Goal: Task Accomplishment & Management: Use online tool/utility

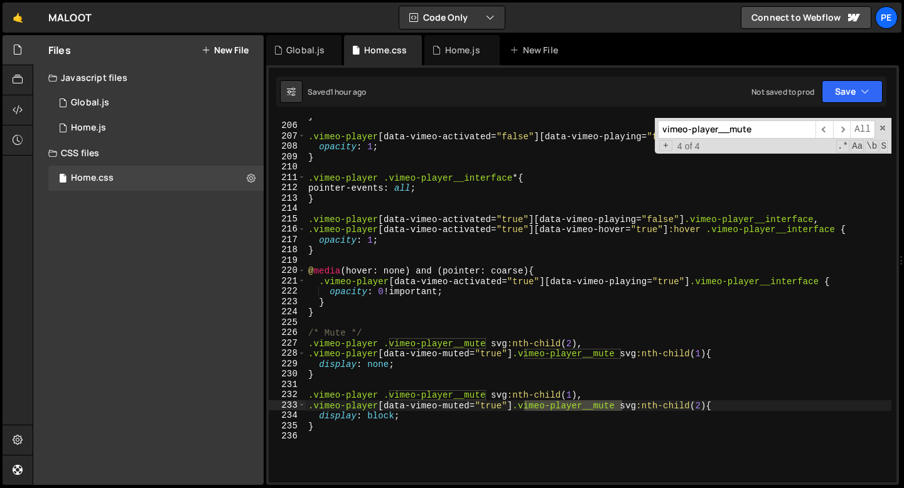
scroll to position [2151, 0]
click at [447, 55] on div "Home.js" at bounding box center [462, 50] width 35 height 13
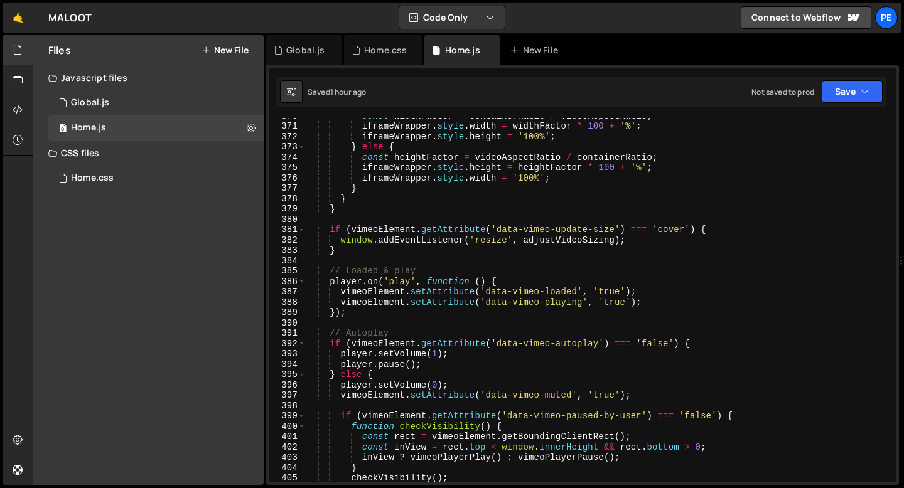
scroll to position [3805, 0]
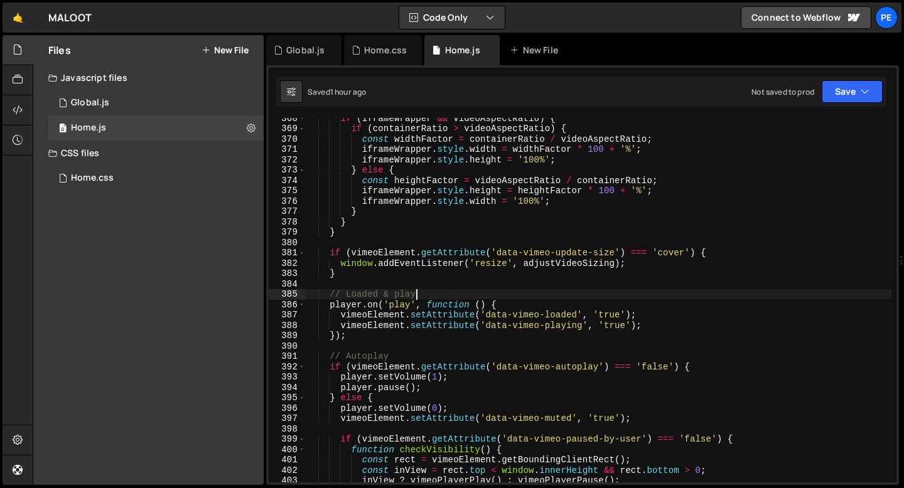
click at [434, 294] on div "if ( iframeWrapper && videoAspectRatio ) { if ( containerRatio > videoAspectRat…" at bounding box center [599, 305] width 586 height 385
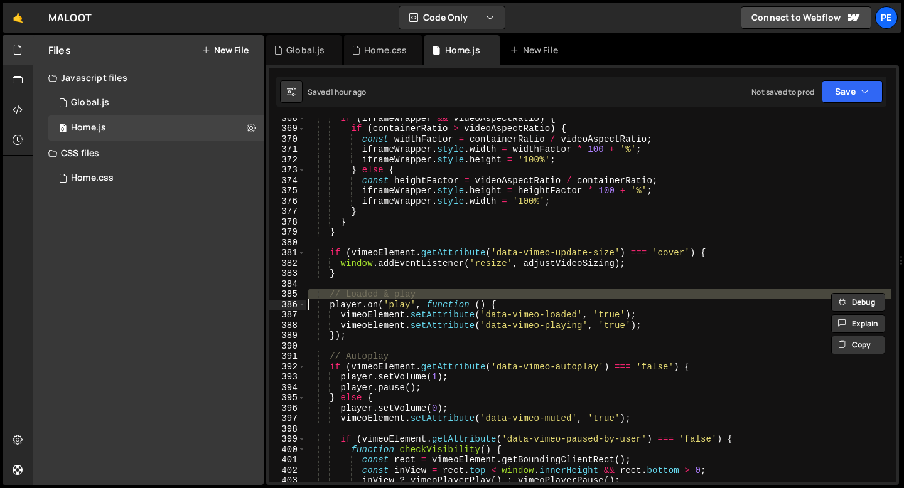
click at [434, 294] on div "if ( iframeWrapper && videoAspectRatio ) { if ( containerRatio > videoAspectRat…" at bounding box center [599, 305] width 586 height 385
type textarea "player.on('play', function () {"
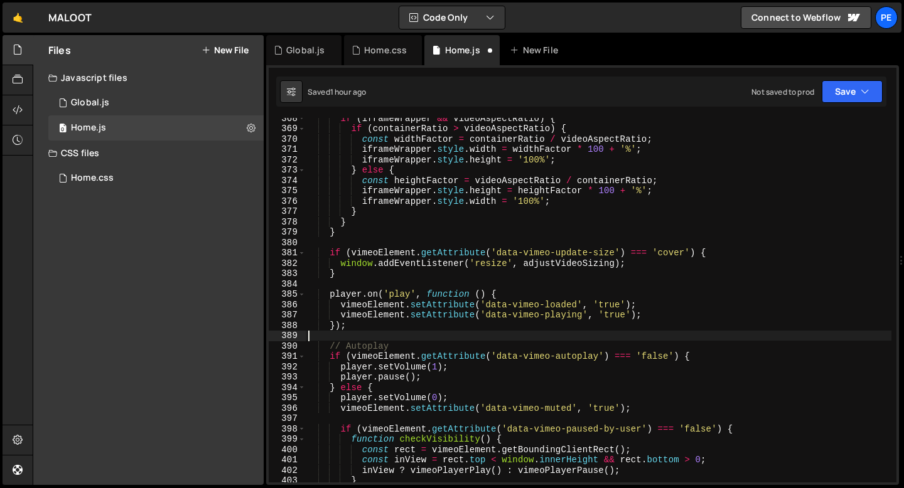
click at [419, 340] on div "if ( iframeWrapper && videoAspectRatio ) { if ( containerRatio > videoAspectRat…" at bounding box center [599, 305] width 586 height 385
click at [418, 340] on div "if ( iframeWrapper && videoAspectRatio ) { if ( containerRatio > videoAspectRat…" at bounding box center [599, 305] width 586 height 385
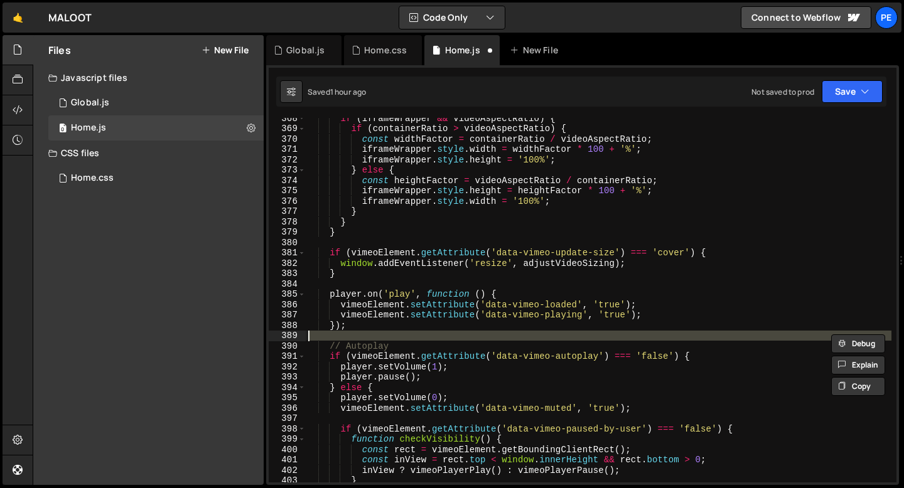
click at [413, 344] on div "if ( iframeWrapper && videoAspectRatio ) { if ( containerRatio > videoAspectRat…" at bounding box center [599, 305] width 586 height 385
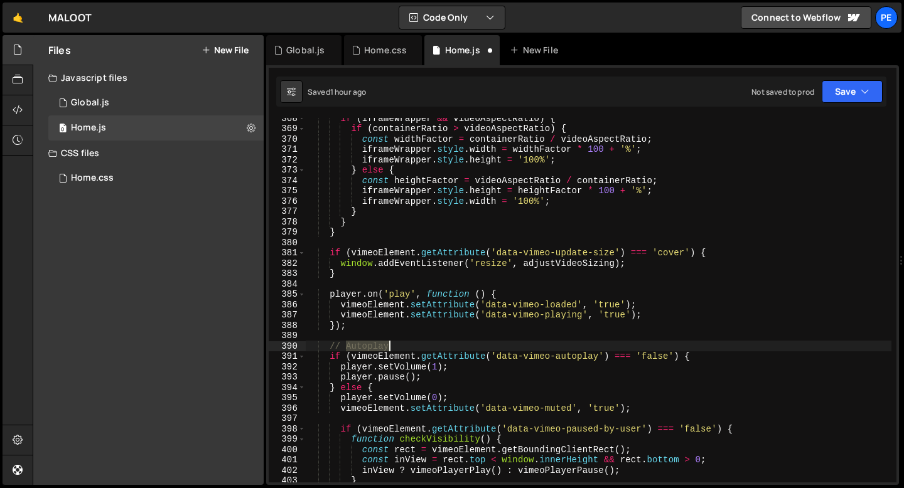
click at [412, 344] on div "if ( iframeWrapper && videoAspectRatio ) { if ( containerRatio > videoAspectRat…" at bounding box center [599, 305] width 586 height 385
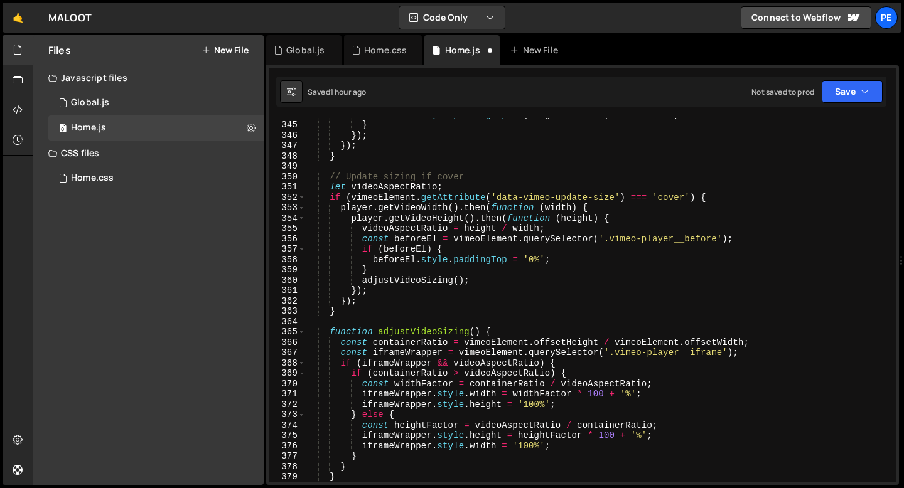
scroll to position [3432, 0]
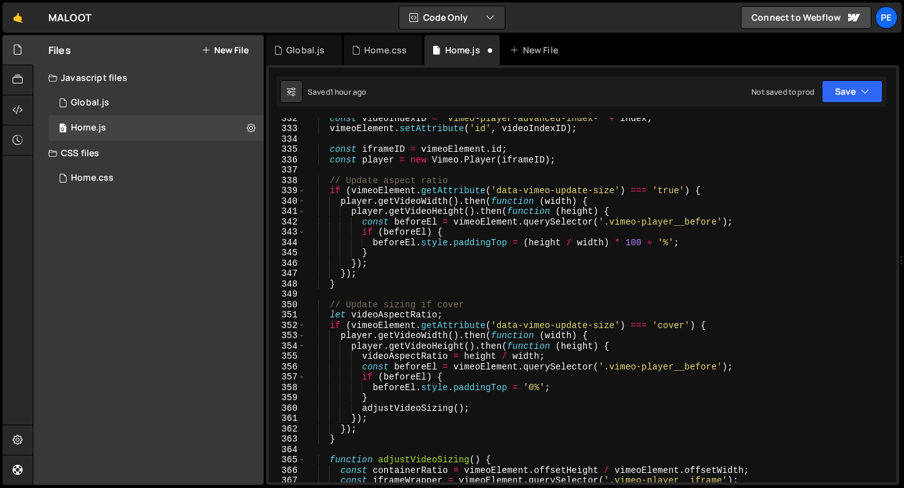
click at [397, 306] on div "const videoIndexID = 'vimeo-player-advanced-index-' + index ; vimeoElement . se…" at bounding box center [599, 305] width 586 height 385
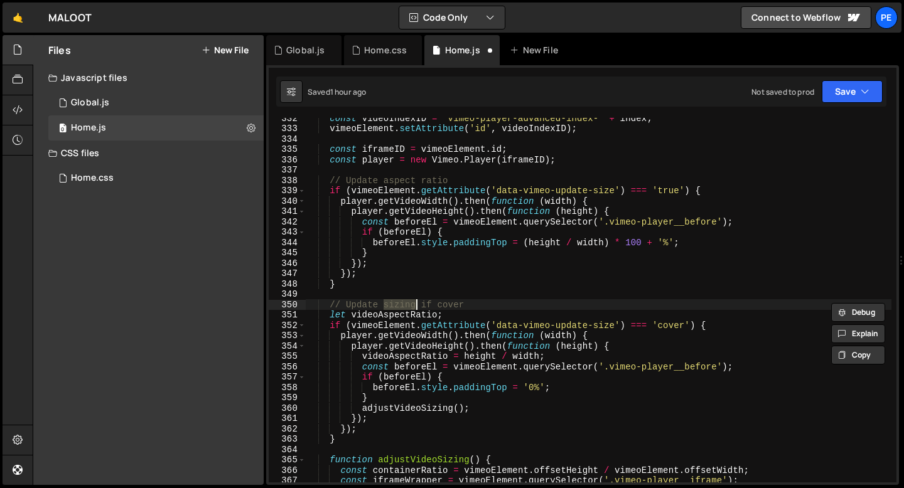
click at [397, 306] on div "const videoIndexID = 'vimeo-player-advanced-index-' + index ; vimeoElement . se…" at bounding box center [599, 305] width 586 height 385
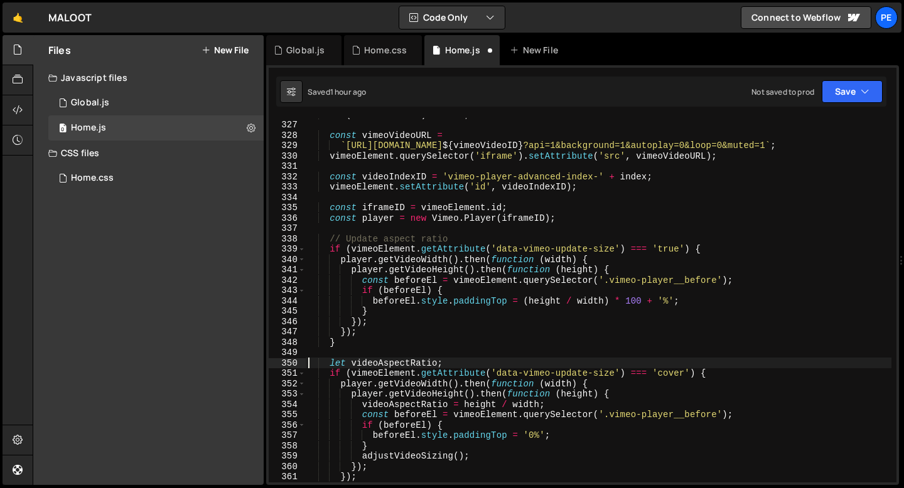
scroll to position [3358, 0]
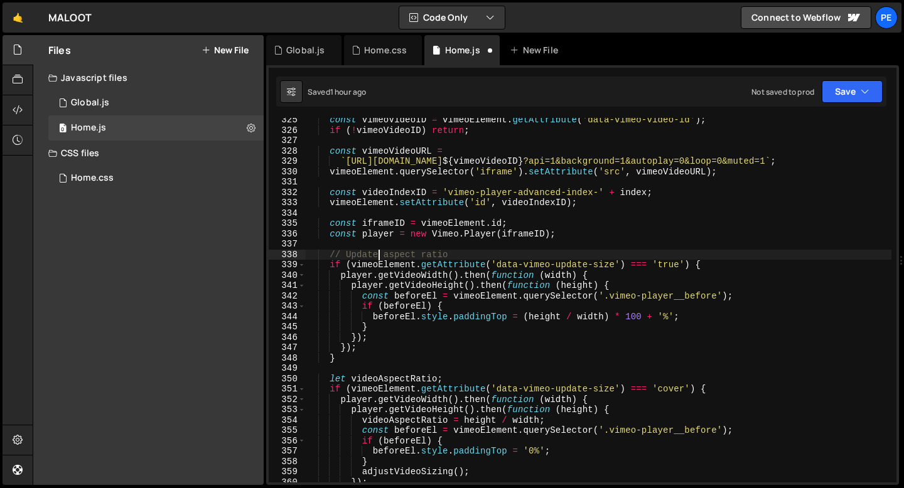
click at [377, 252] on div "const vimeoVideoID = vimeoElement . getAttribute ( 'data-vimeo-video-id' ) ; if…" at bounding box center [599, 307] width 586 height 385
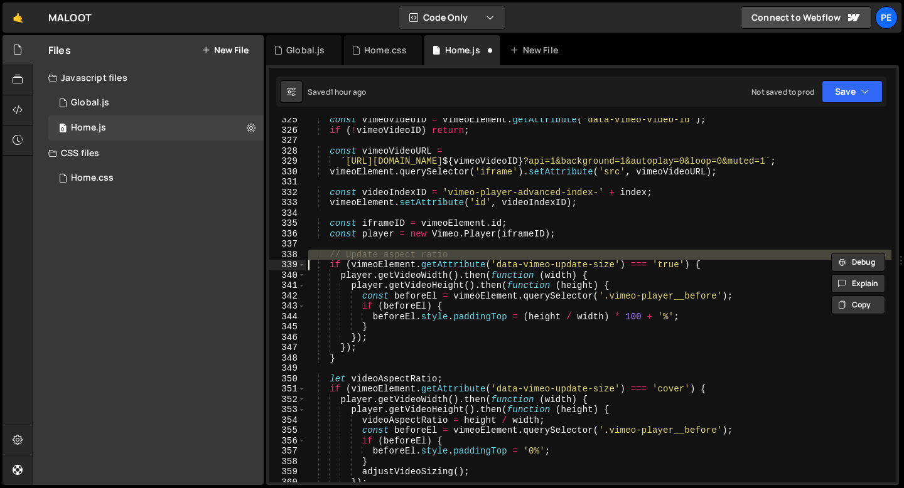
type textarea "if (vimeoElement.getAttribute('data-vimeo-update-size') === 'true') {"
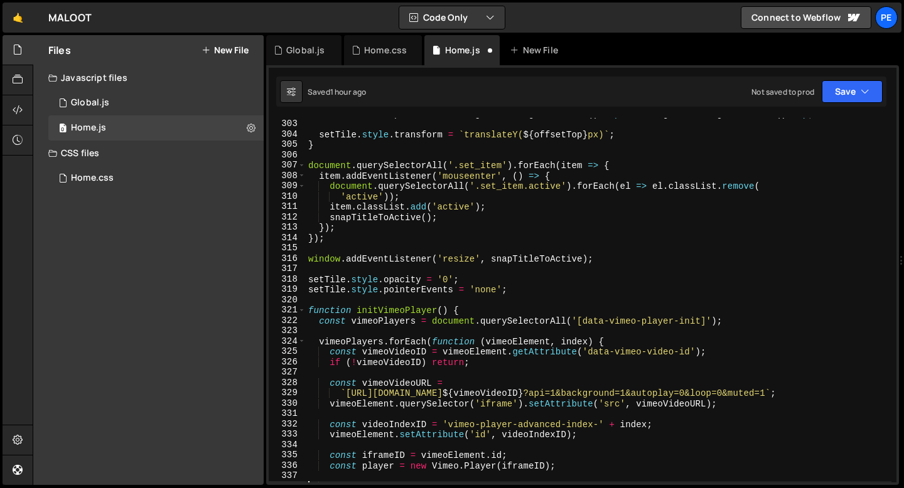
scroll to position [3125, 0]
click at [526, 297] on div "const offsetTop = activeItem . getBoundingClientRect ( ) . top - setW . getBoun…" at bounding box center [599, 301] width 586 height 385
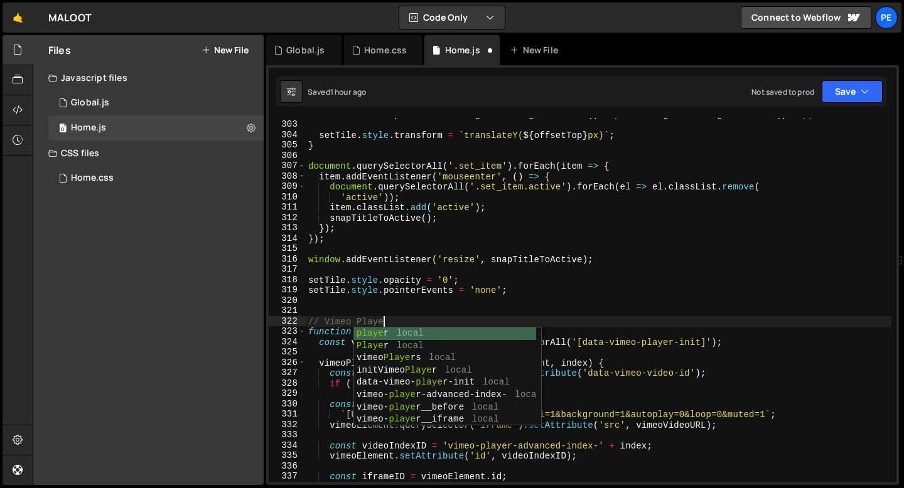
type textarea "// Vimeo Player"
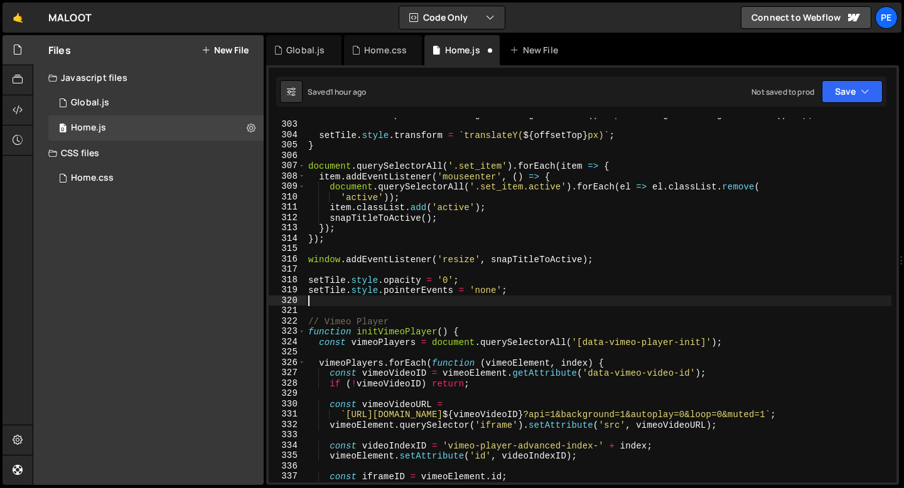
click at [494, 298] on div "const offsetTop = activeItem . getBoundingClientRect ( ) . top - setW . getBoun…" at bounding box center [599, 301] width 586 height 385
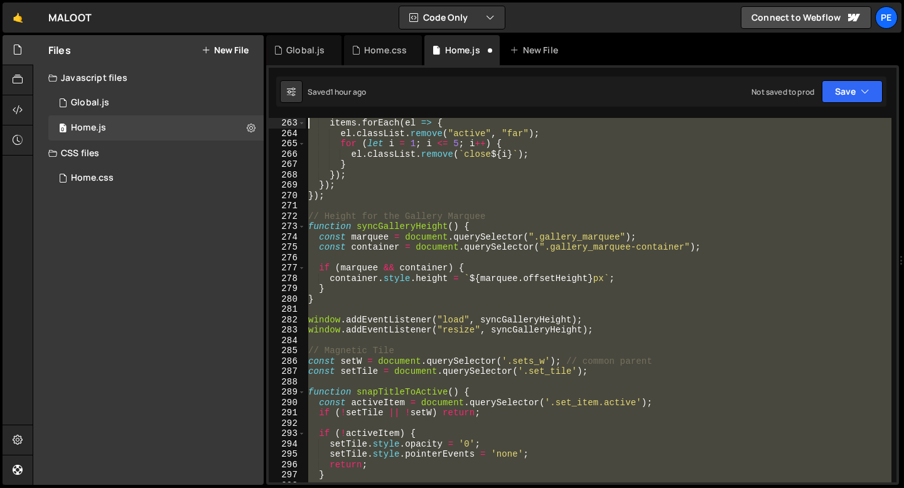
scroll to position [2713, 0]
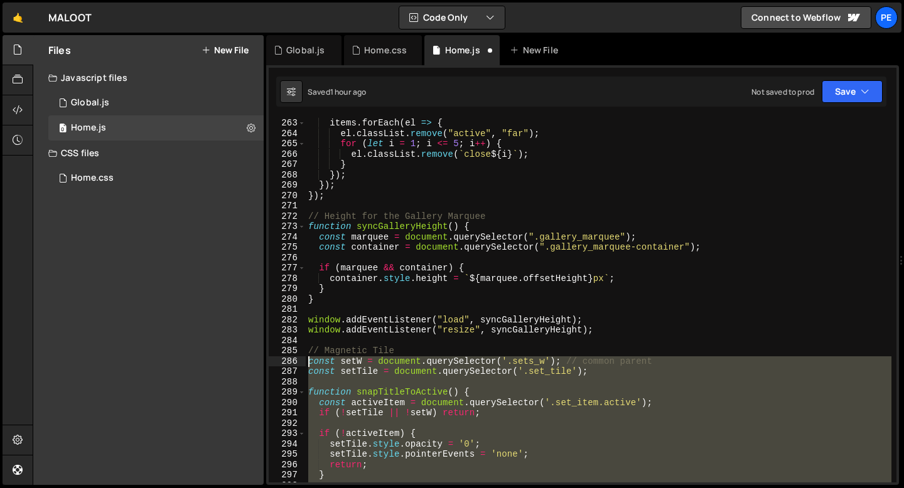
drag, startPoint x: 511, startPoint y: 439, endPoint x: 290, endPoint y: 360, distance: 235.2
click at [290, 360] on div "263 264 265 266 267 268 269 270 271 272 273 274 275 276 277 278 279 280 281 282…" at bounding box center [583, 300] width 628 height 365
type textarea "const setW = document.querySelector('.sets_w'); // common parent const setTile …"
paste textarea
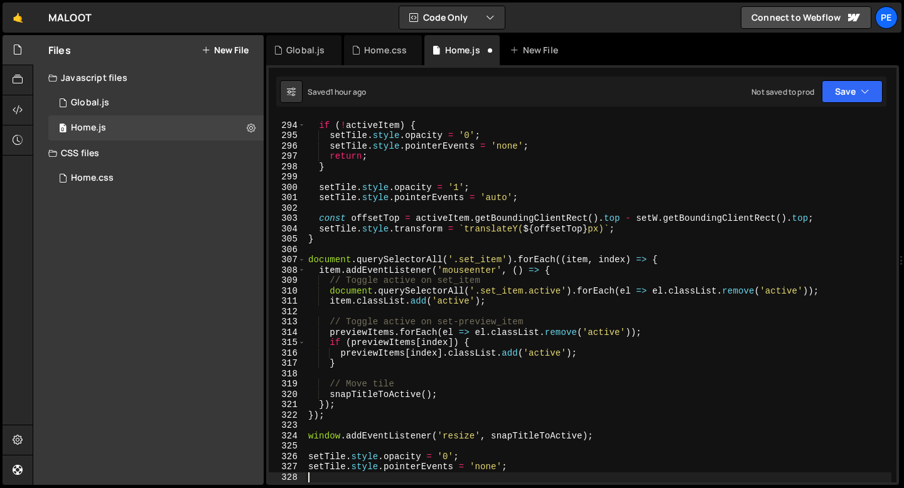
type textarea "setTile.style.pointerEvents = 'none';"
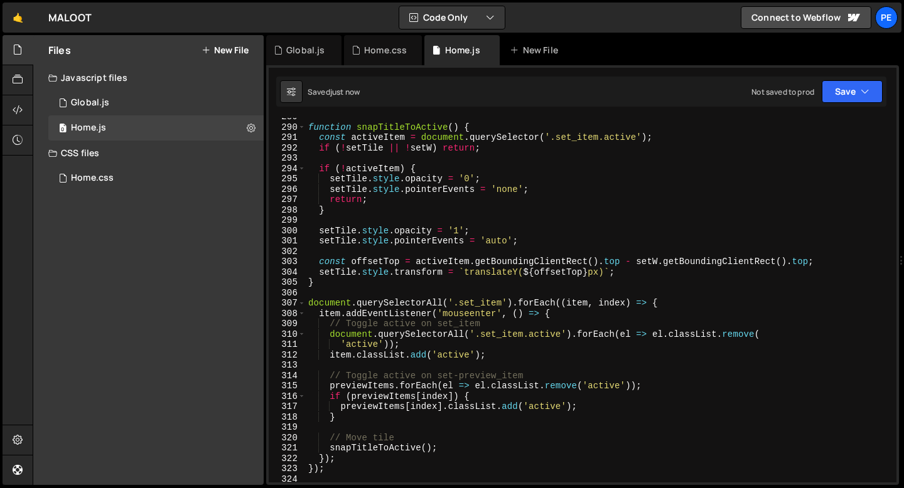
scroll to position [2988, 0]
click at [365, 48] on div "Home.css" at bounding box center [385, 50] width 43 height 13
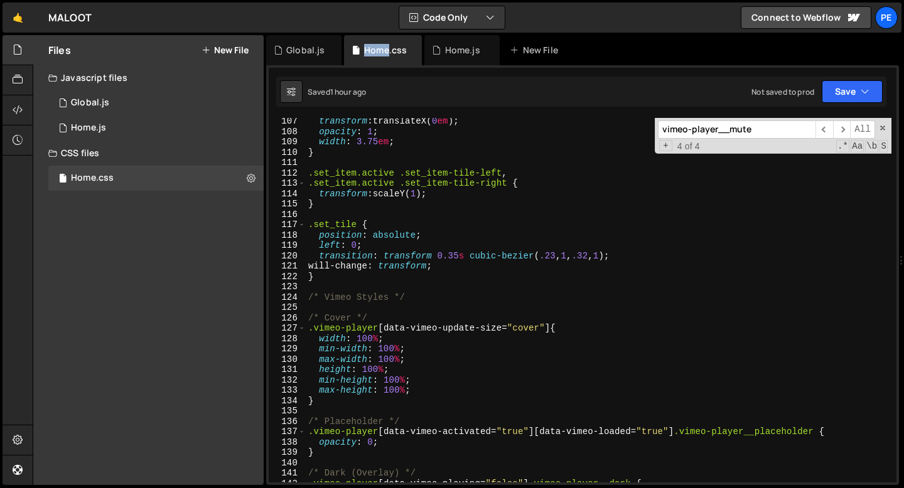
scroll to position [1094, 0]
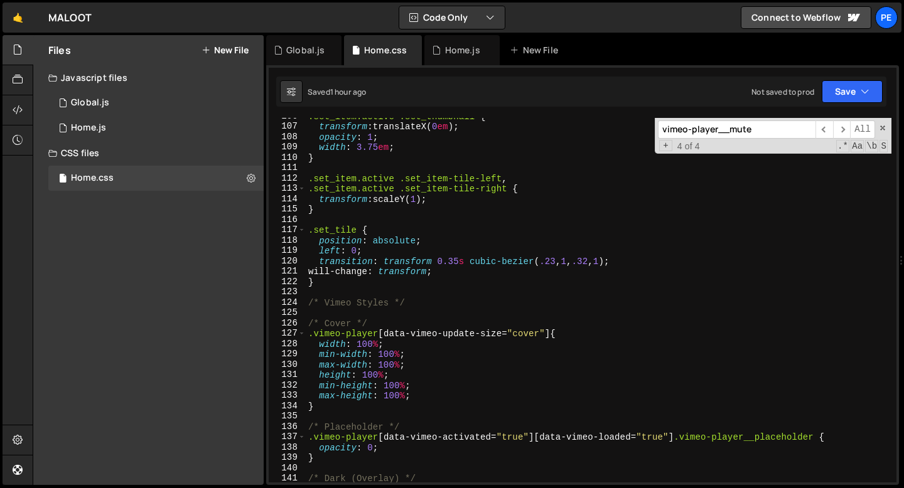
click at [356, 315] on div ".set_item.active .set_thumbnail { transform : translateX( 0 em ) ; opacity : 1 …" at bounding box center [599, 303] width 586 height 385
click at [881, 129] on span at bounding box center [882, 128] width 9 height 9
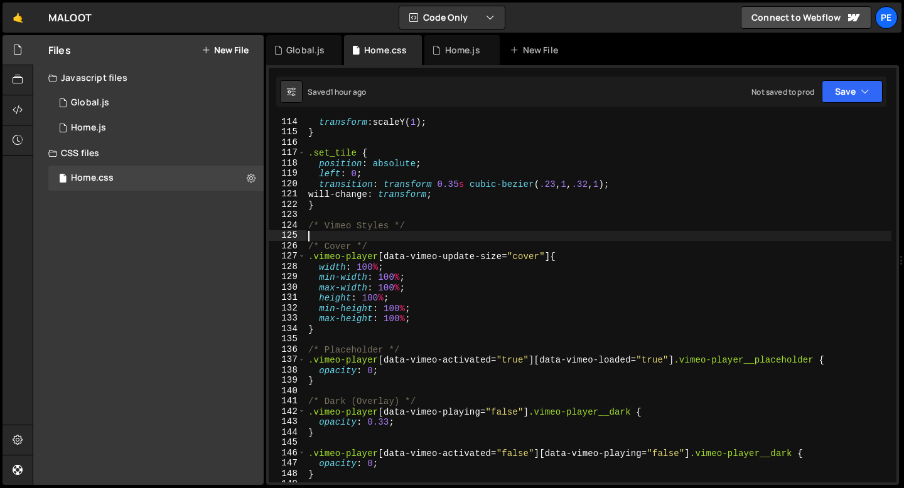
scroll to position [1063, 0]
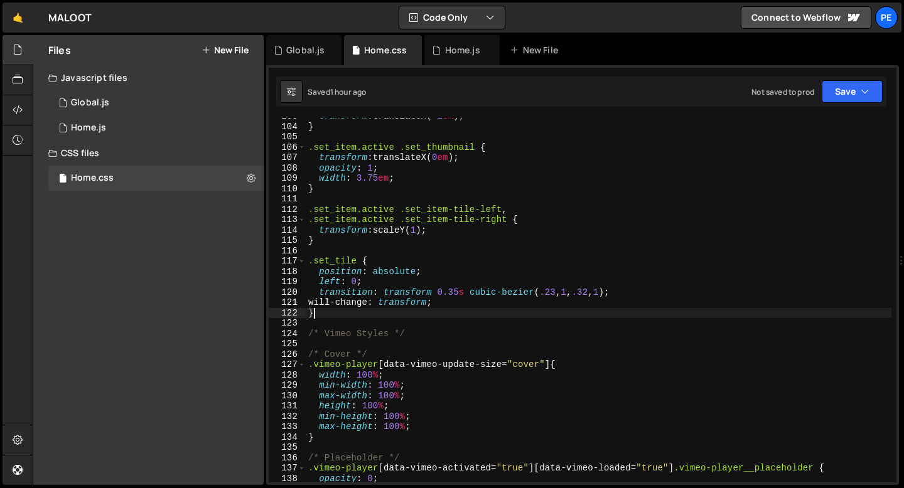
click at [353, 315] on div "transform : translateX( -1 em ) ; } .set_item.active .set_thumbnail { transform…" at bounding box center [599, 303] width 586 height 385
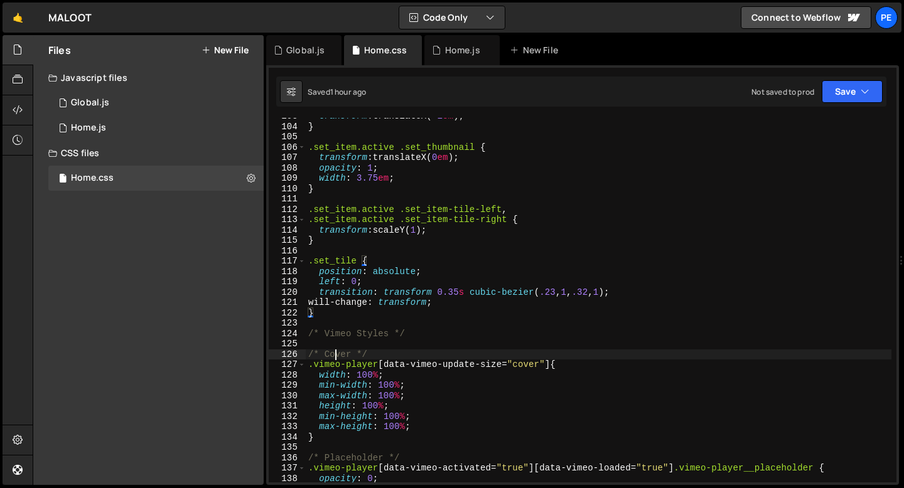
click at [333, 354] on div "transform : translateX( -1 em ) ; } .set_item.active .set_thumbnail { transform…" at bounding box center [599, 303] width 586 height 385
click at [333, 355] on div "transform : translateX( -1 em ) ; } .set_item.active .set_thumbnail { transform…" at bounding box center [599, 303] width 586 height 385
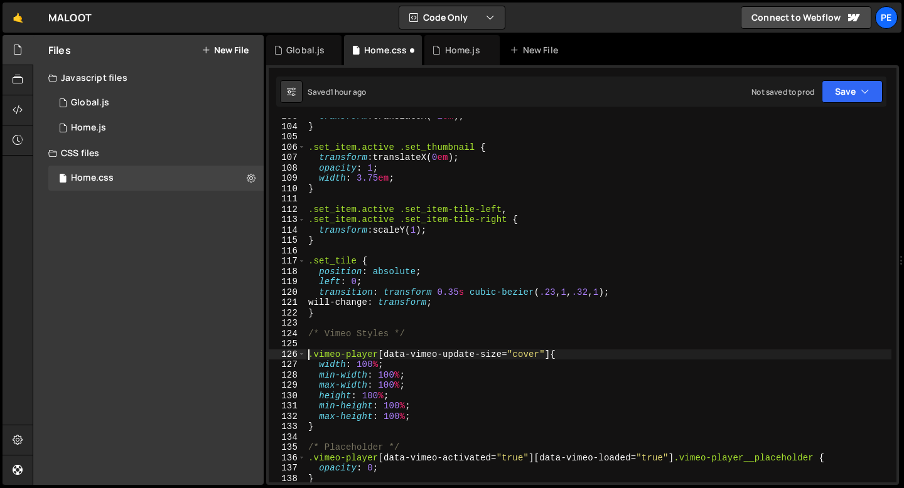
click at [328, 316] on div "transform : translateX( -1 em ) ; } .set_item.active .set_thumbnail { transform…" at bounding box center [599, 303] width 586 height 385
type textarea "}"
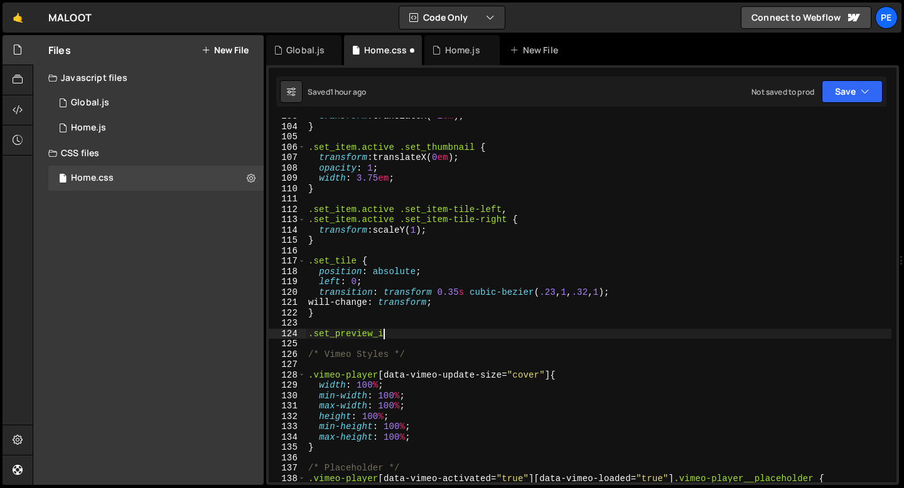
scroll to position [0, 6]
click at [334, 331] on div "transform : translateX( -1 em ) ; } .set_item.active .set_thumbnail { transform…" at bounding box center [599, 303] width 586 height 385
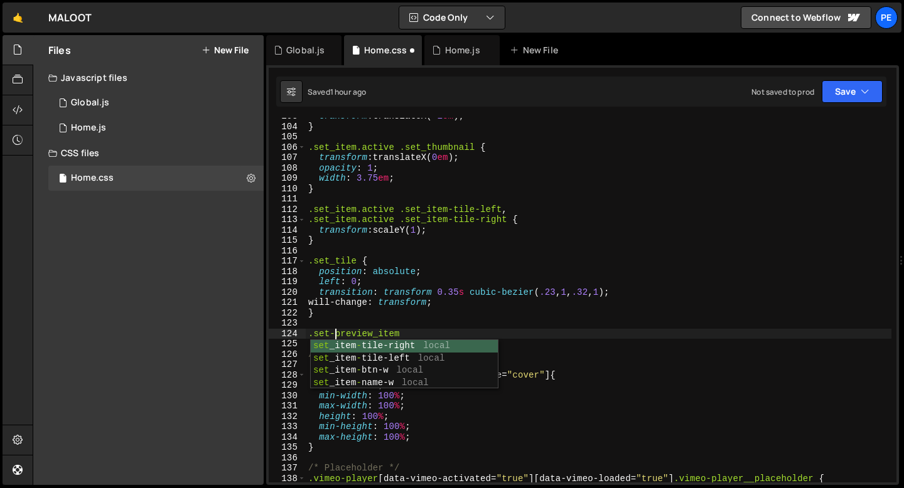
scroll to position [0, 2]
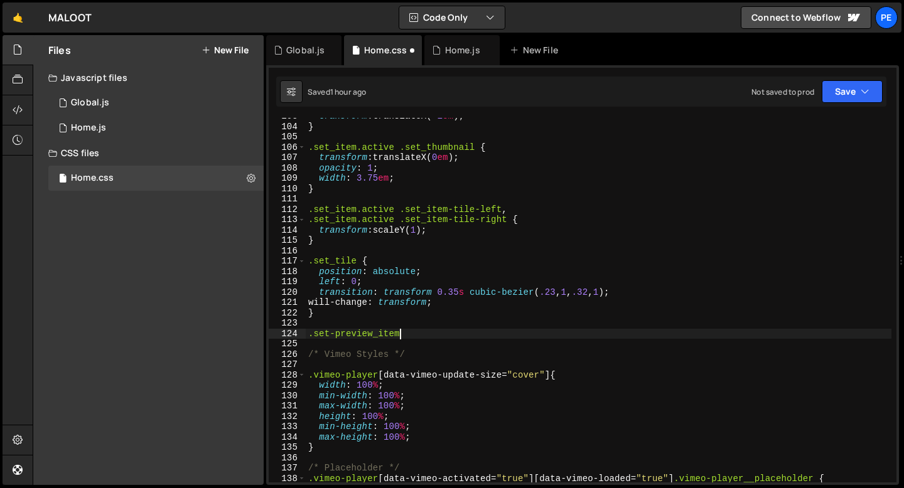
click at [429, 333] on div "transform : translateX( -1 em ) ; } .set_item.active .set_thumbnail { transform…" at bounding box center [599, 303] width 586 height 385
type textarea ".set-preview_item {"
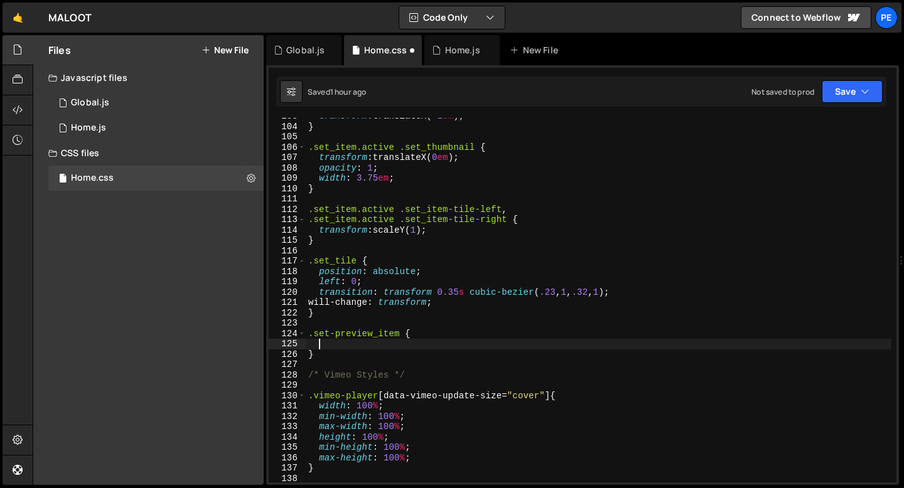
scroll to position [0, 0]
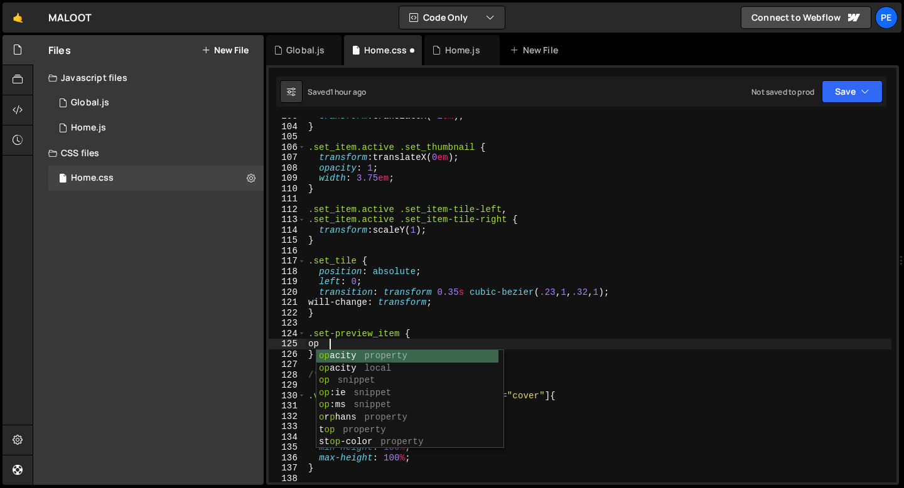
type textarea "o"
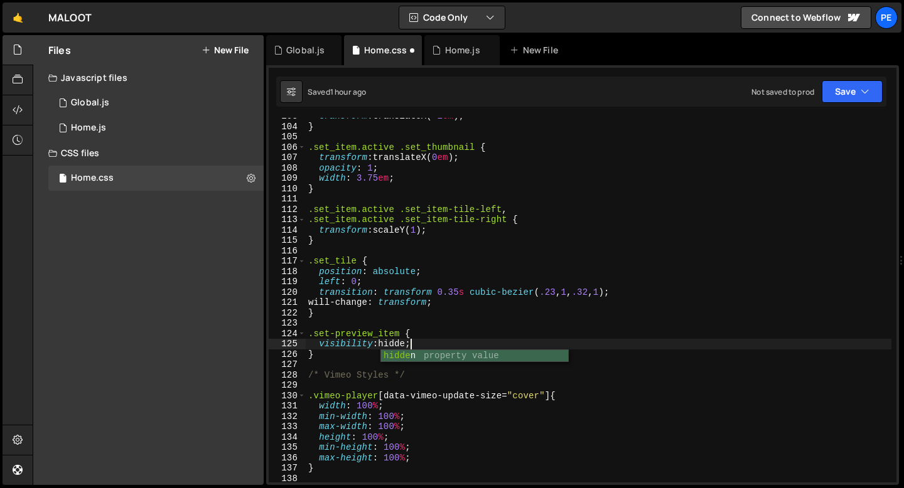
scroll to position [0, 7]
type textarea "visibility: hidden;"
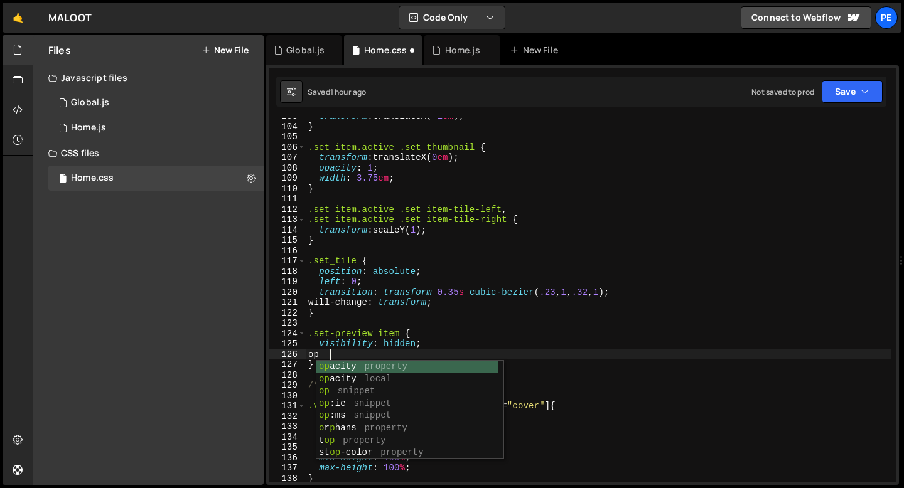
type textarea "o"
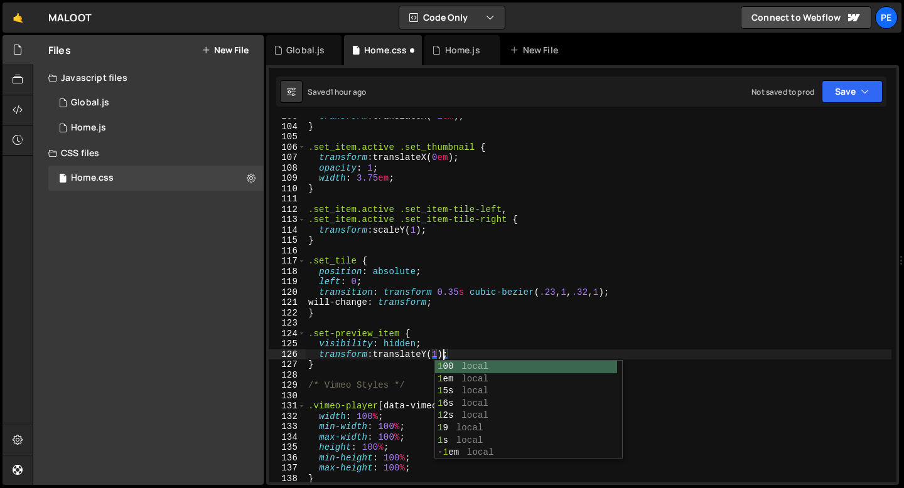
scroll to position [0, 9]
type textarea "transform: translateY(2em);"
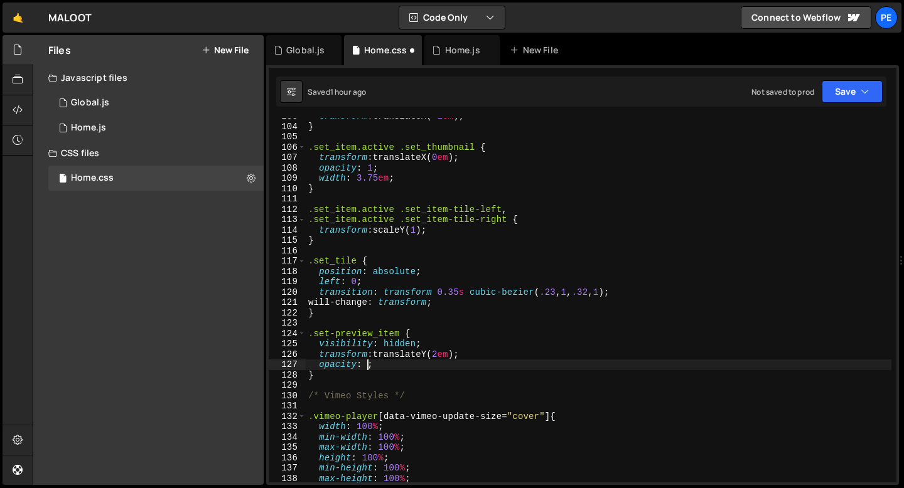
scroll to position [0, 4]
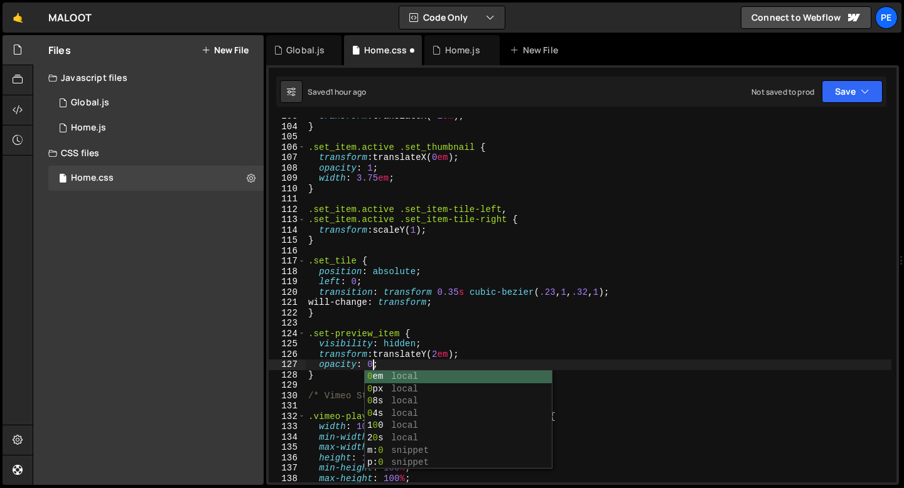
click at [383, 365] on div "transform : translateX( -1 em ) ; } .set_item.active .set_thumbnail { transform…" at bounding box center [599, 303] width 586 height 385
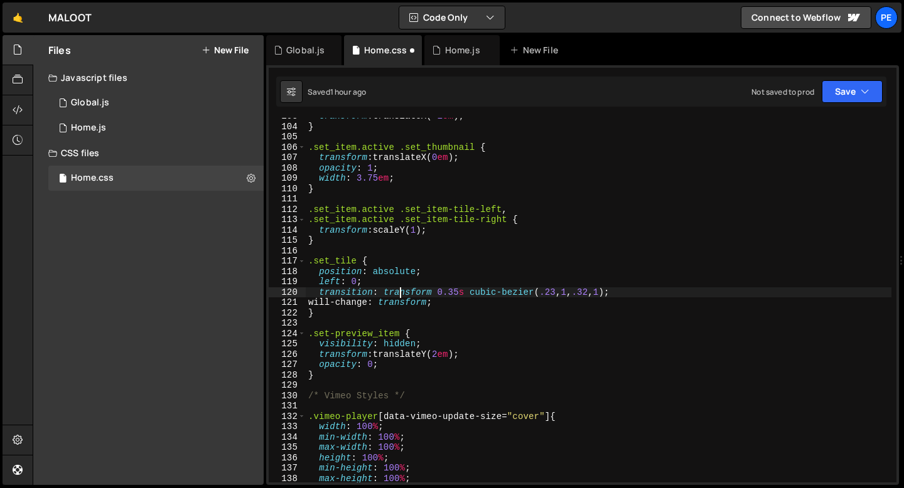
click at [401, 292] on div "transform : translateX( -1 em ) ; } .set_item.active .set_thumbnail { transform…" at bounding box center [599, 303] width 586 height 385
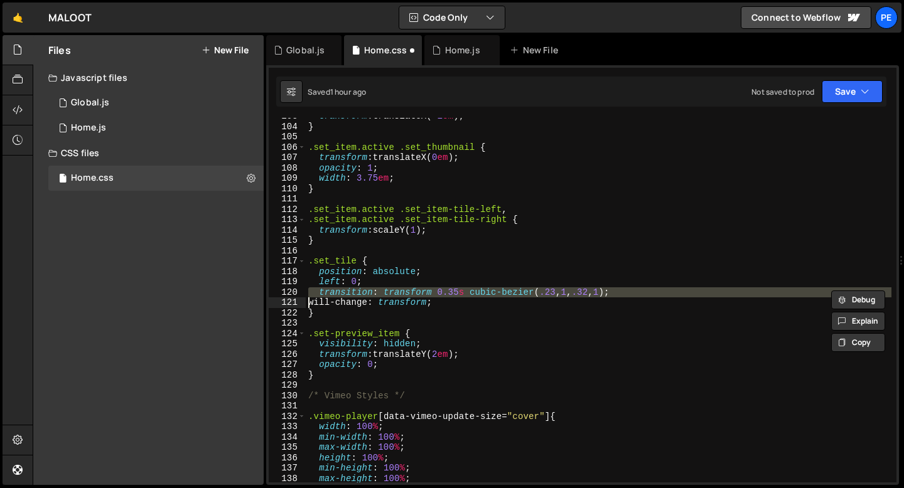
click at [401, 292] on div "transform : translateX( -1 em ) ; } .set_item.active .set_thumbnail { transform…" at bounding box center [599, 303] width 586 height 385
click at [395, 369] on div "transform : translateX( -1 em ) ; } .set_item.active .set_thumbnail { transform…" at bounding box center [599, 303] width 586 height 385
type textarea "opacity: 0;"
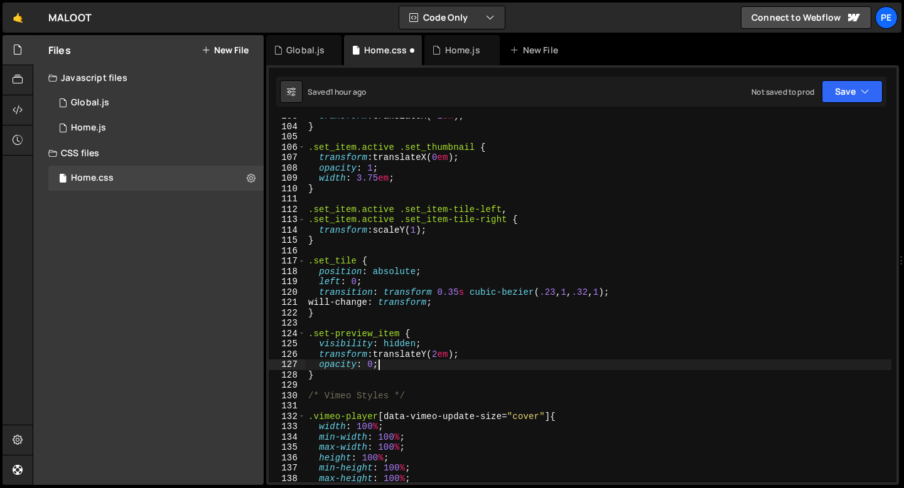
scroll to position [0, 0]
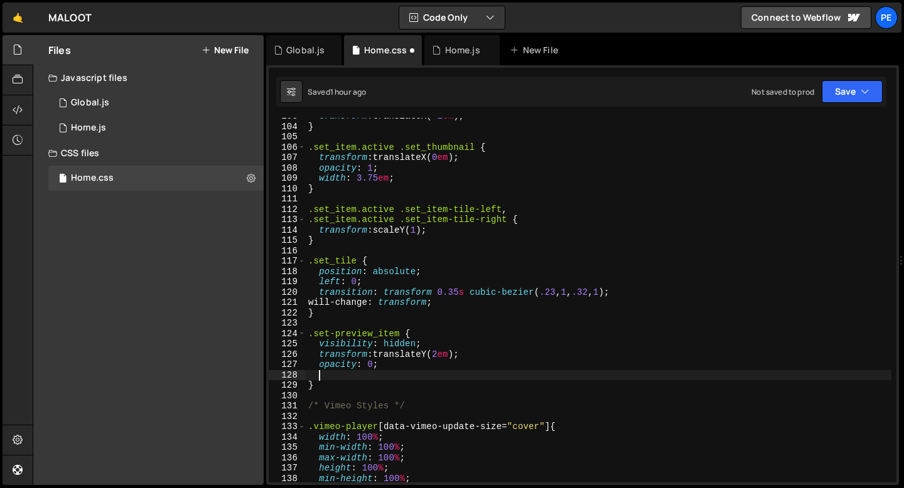
paste textarea
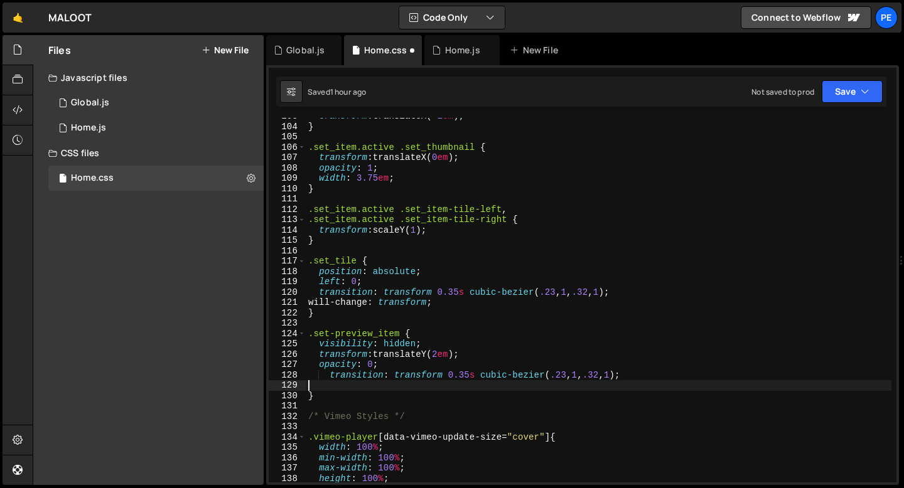
click at [331, 377] on div "transform : translateX( -1 em ) ; } .set_item.active .set_thumbnail { transform…" at bounding box center [599, 303] width 586 height 385
type textarea "transition: transform 0.35s cubic-bezier(.23, 1, .32, 1);"
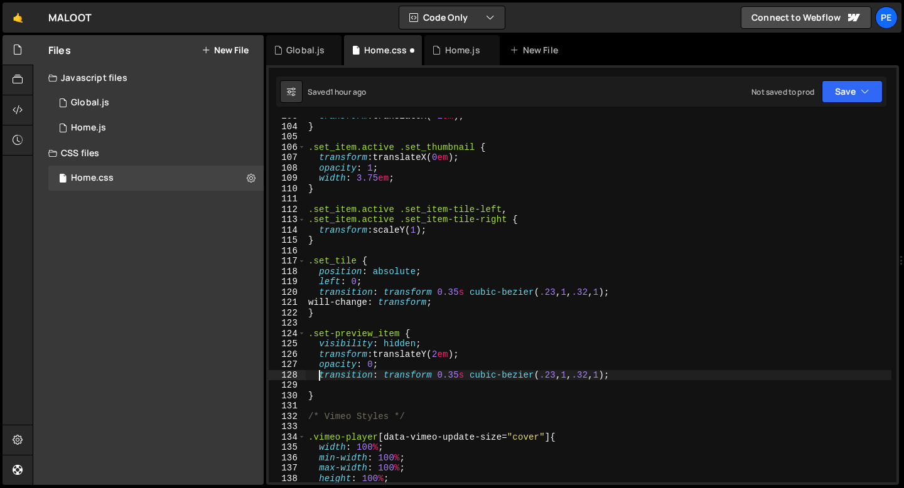
click at [626, 375] on div "transform : translateX( -1 em ) ; } .set_item.active .set_thumbnail { transform…" at bounding box center [599, 303] width 586 height 385
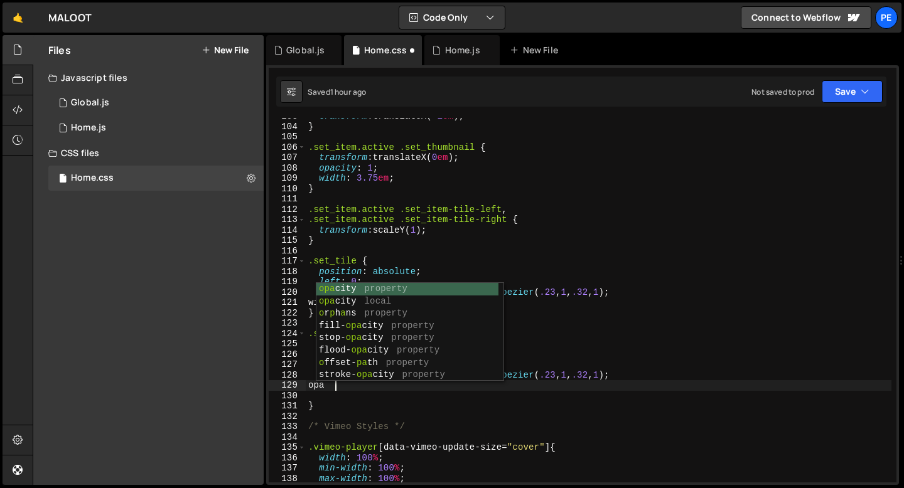
type textarea "o"
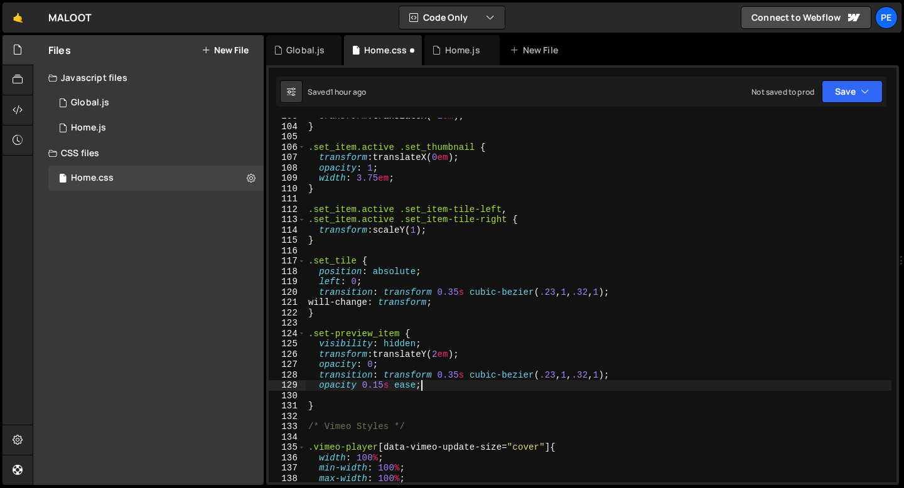
scroll to position [0, 7]
click at [661, 380] on div "transform : translateX( -1 em ) ; } .set_item.active .set_thumbnail { transform…" at bounding box center [599, 303] width 586 height 385
click at [643, 379] on div "transform : translateX( -1 em ) ; } .set_item.active .set_thumbnail { transform…" at bounding box center [599, 303] width 586 height 385
type textarea "transition: transform 0.35s cubic-bezier(.23, 1, .32, 1),"
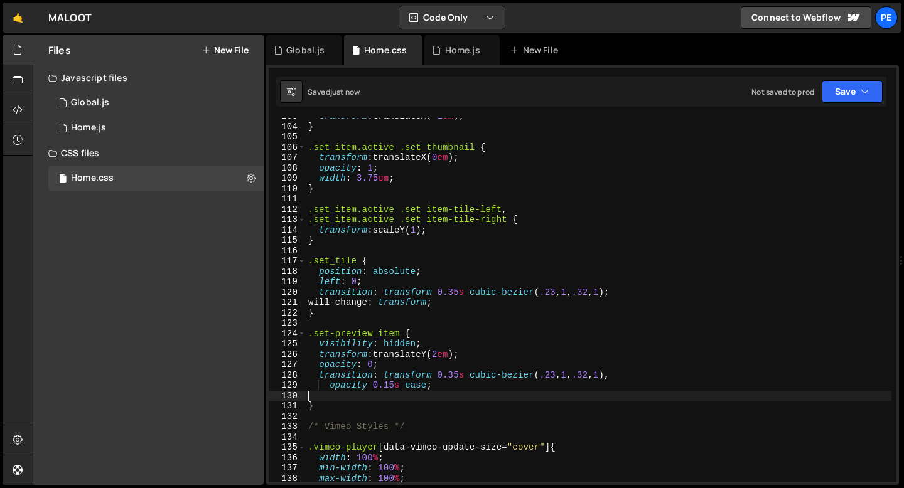
click at [311, 397] on div "transform : translateX( -1 em ) ; } .set_item.active .set_thumbnail { transform…" at bounding box center [599, 303] width 586 height 385
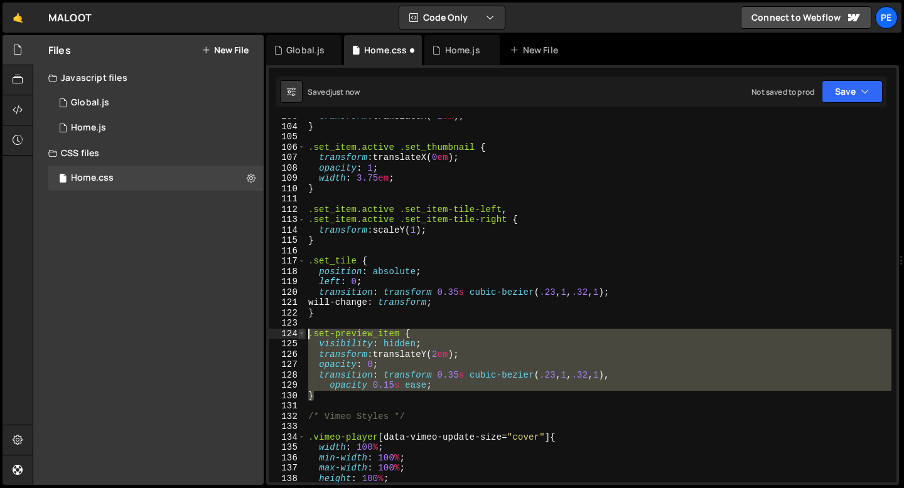
drag, startPoint x: 322, startPoint y: 398, endPoint x: 302, endPoint y: 336, distance: 64.7
click at [302, 336] on div "opacity 0.15s ease; 103 104 105 106 107 108 109 110 111 112 113 114 115 116 117…" at bounding box center [583, 300] width 628 height 365
click at [327, 399] on div "transform : translateX( -1 em ) ; } .set_item.active .set_thumbnail { transform…" at bounding box center [599, 300] width 586 height 365
type textarea "}"
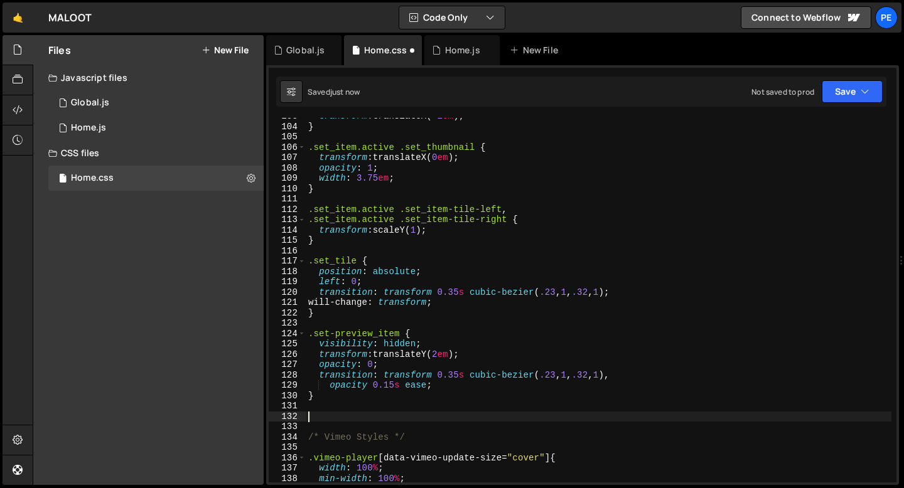
paste textarea "}"
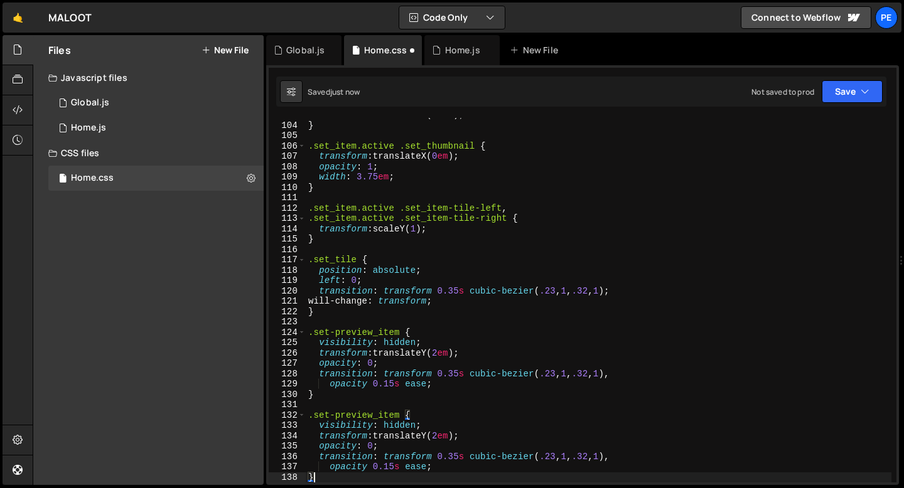
click at [400, 412] on div "transform : translateX( -1 em ) ; } .set_item.active .set_thumbnail { transform…" at bounding box center [599, 302] width 586 height 385
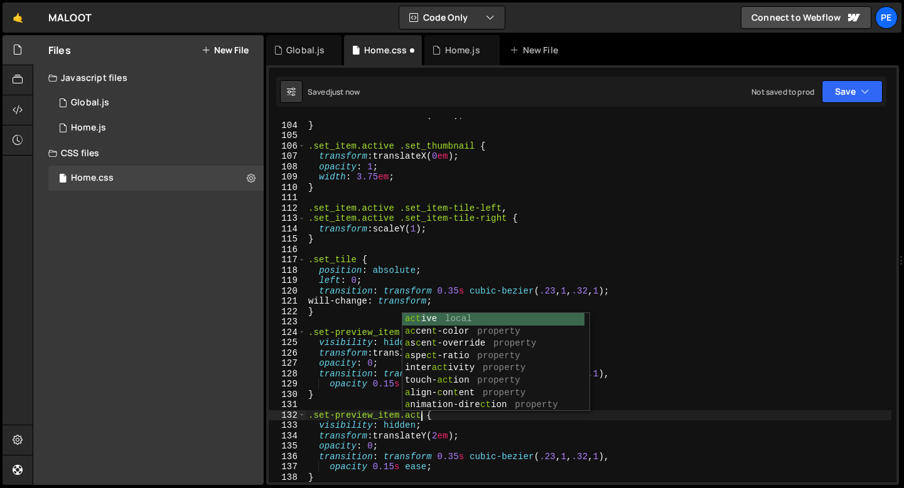
scroll to position [0, 9]
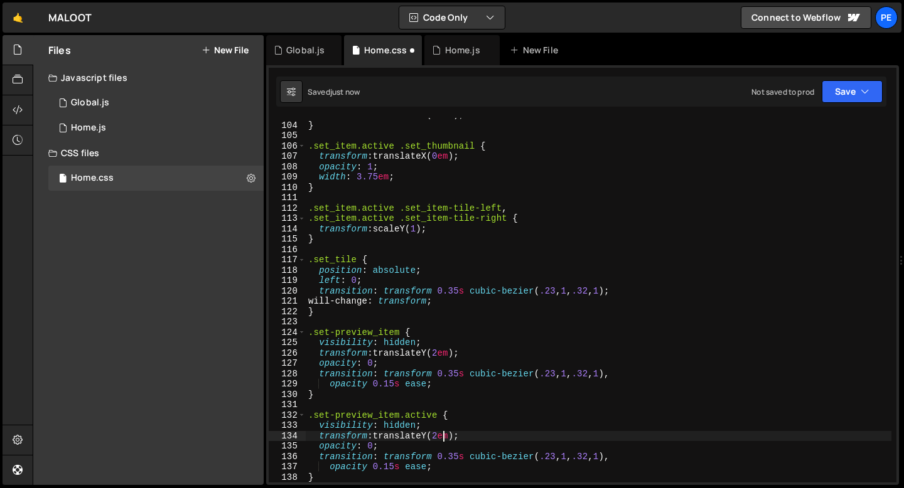
click at [442, 436] on div "transform : translateX( -1 em ) ; } .set_item.active .set_thumbnail { transform…" at bounding box center [599, 302] width 586 height 385
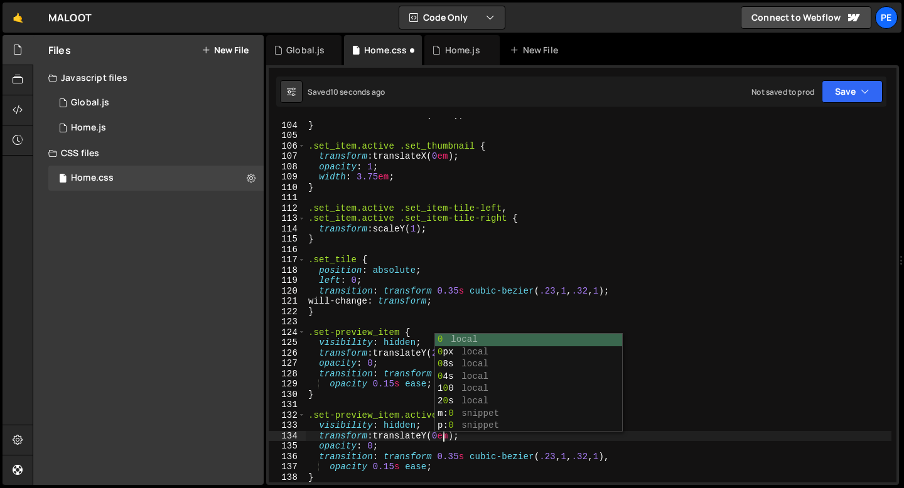
click at [373, 444] on div "transform : translateX( -1 em ) ; } .set_item.active .set_thumbnail { transform…" at bounding box center [599, 302] width 586 height 385
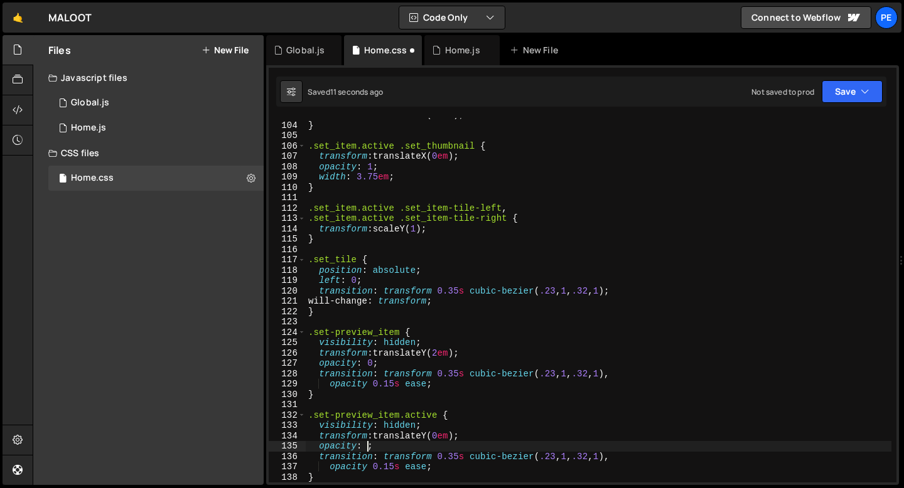
scroll to position [0, 4]
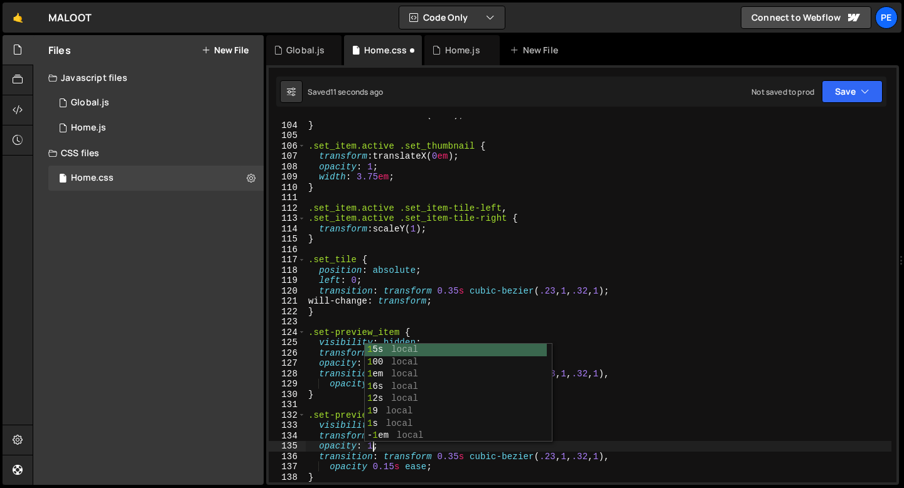
click at [350, 439] on div "transform : translateX( -1 em ) ; } .set_item.active .set_thumbnail { transform…" at bounding box center [599, 302] width 586 height 385
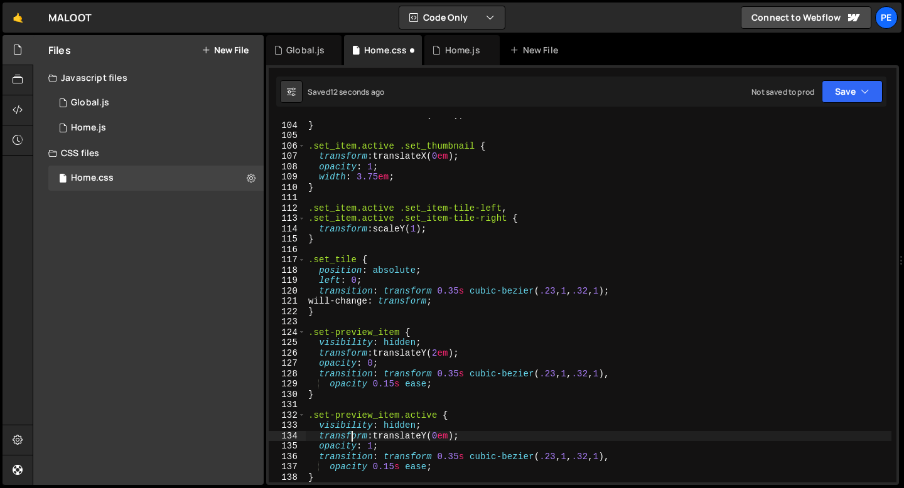
click at [397, 427] on div "transform : translateX( -1 em ) ; } .set_item.active .set_thumbnail { transform…" at bounding box center [599, 302] width 586 height 385
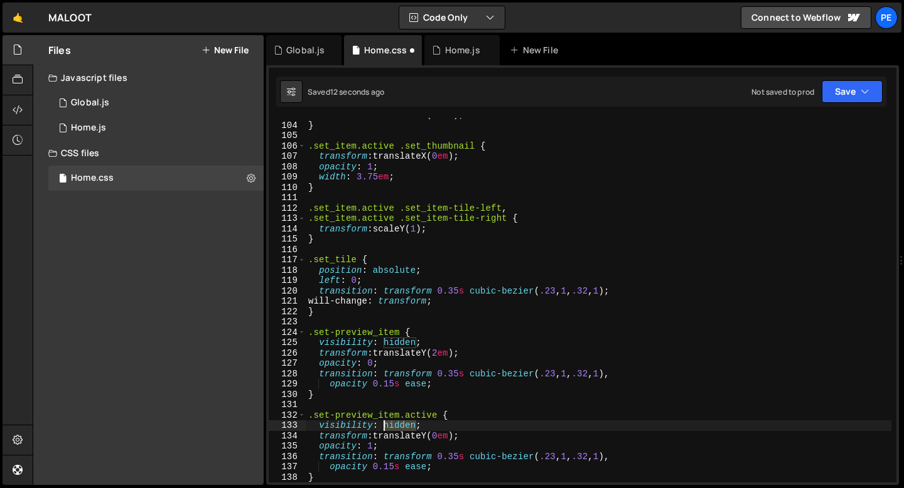
click at [397, 427] on div "transform : translateX( -1 em ) ; } .set_item.active .set_thumbnail { transform…" at bounding box center [599, 302] width 586 height 385
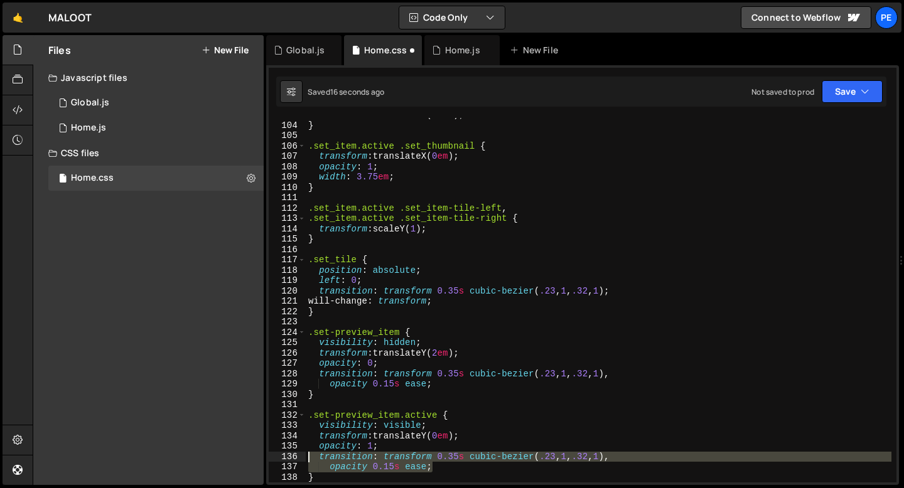
drag, startPoint x: 433, startPoint y: 467, endPoint x: 293, endPoint y: 459, distance: 140.2
click at [293, 459] on div "visibility: visible; 103 104 105 106 107 108 109 110 111 112 113 114 115 116 11…" at bounding box center [583, 300] width 628 height 365
type textarea "transition: transform 0.35s cubic-bezier(.23, 1, .32, 1), opacity 0.15s ease;"
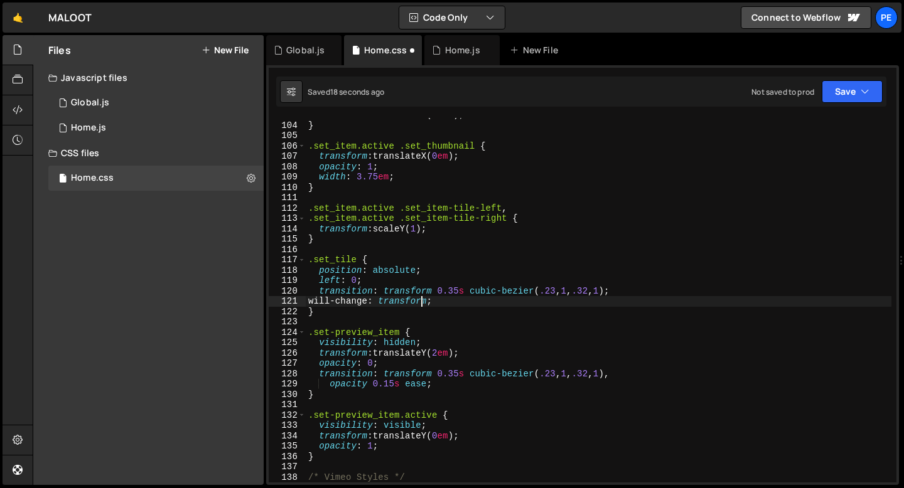
click at [422, 302] on div "transform : translateX( -1 em ) ; } .set_item.active .set_thumbnail { transform…" at bounding box center [599, 302] width 586 height 385
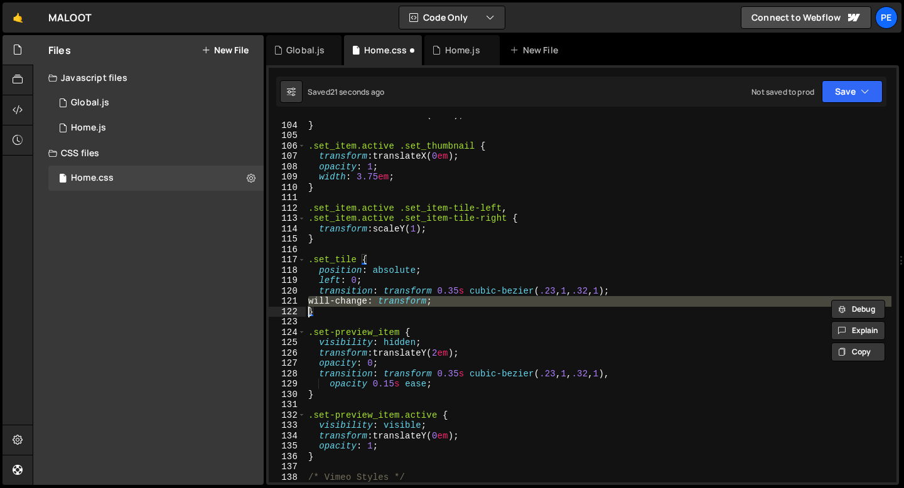
click at [397, 364] on div "transform : translateX( -1 em ) ; } .set_item.active .set_thumbnail { transform…" at bounding box center [599, 302] width 586 height 385
type textarea "opacity: 0;"
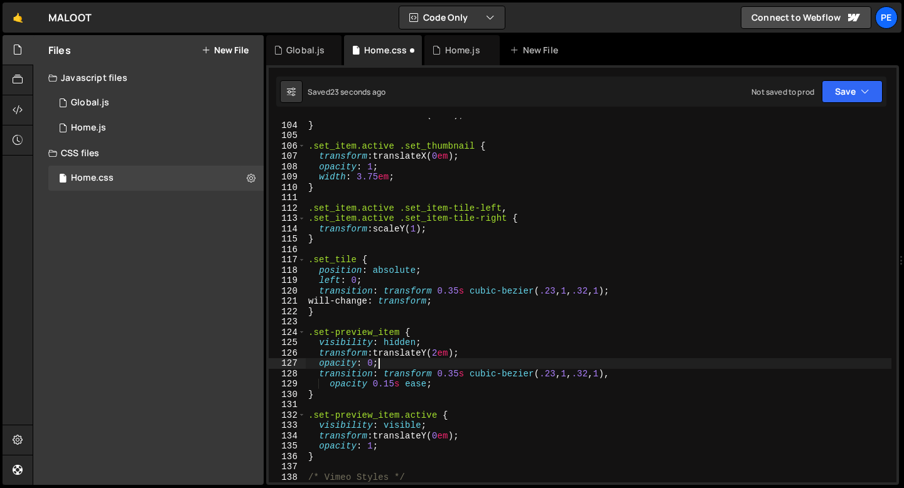
click at [439, 381] on div "transform : translateX( -1 em ) ; } .set_item.active .set_thumbnail { transform…" at bounding box center [599, 302] width 586 height 385
type textarea "opacity 0.15s ease;"
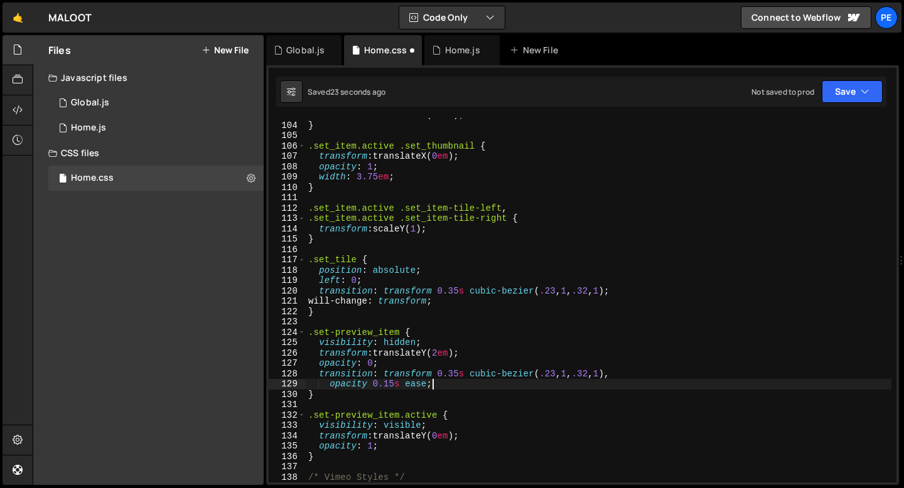
scroll to position [0, 1]
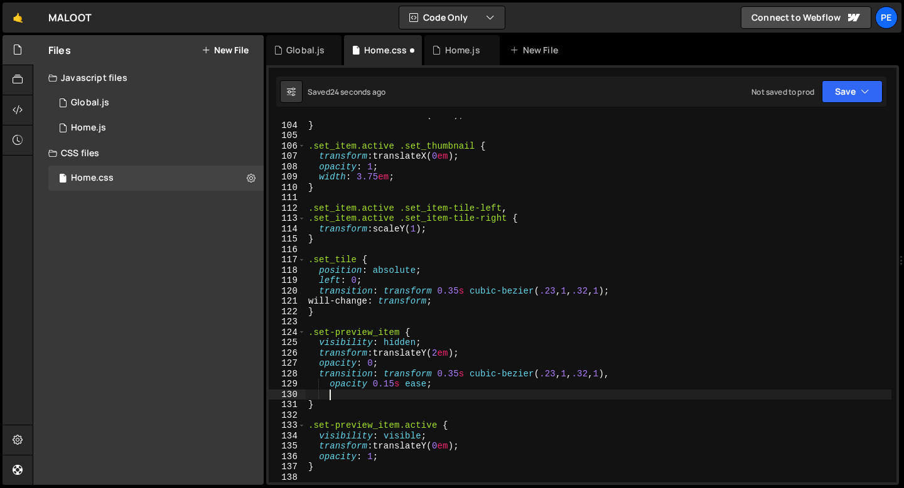
paste textarea
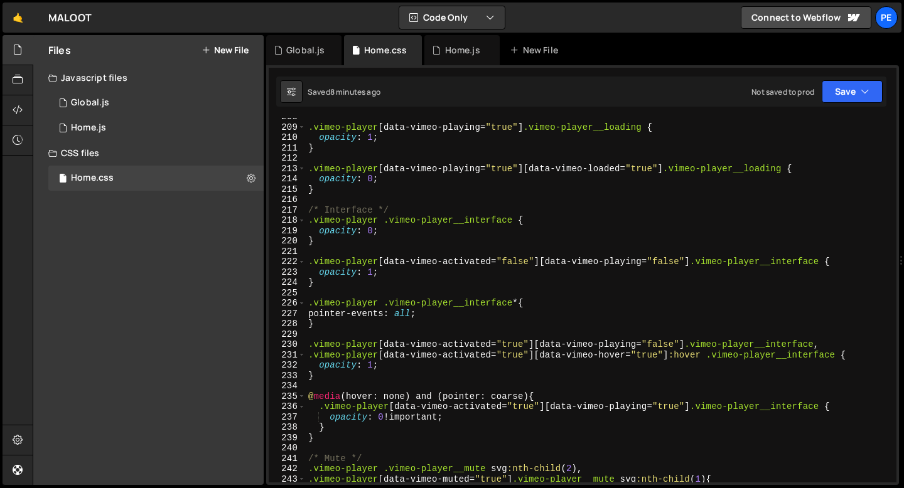
scroll to position [2166, 0]
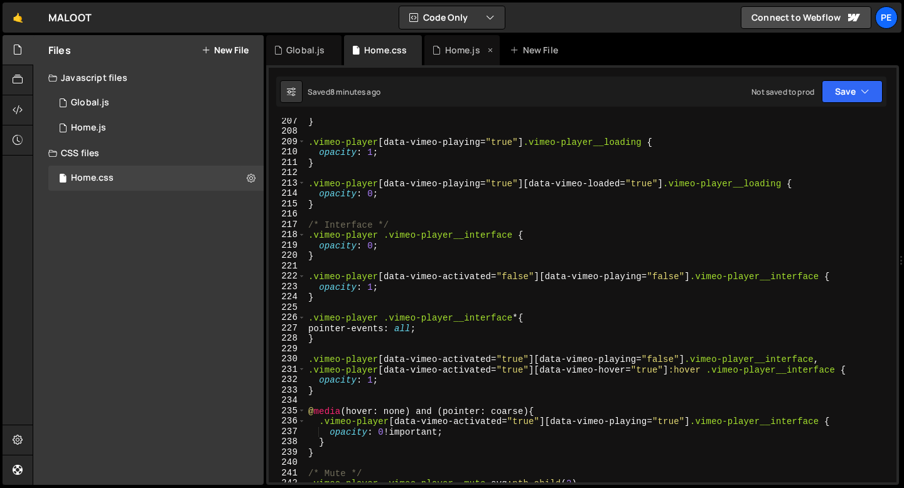
click at [442, 51] on div "Home.js" at bounding box center [458, 50] width 53 height 13
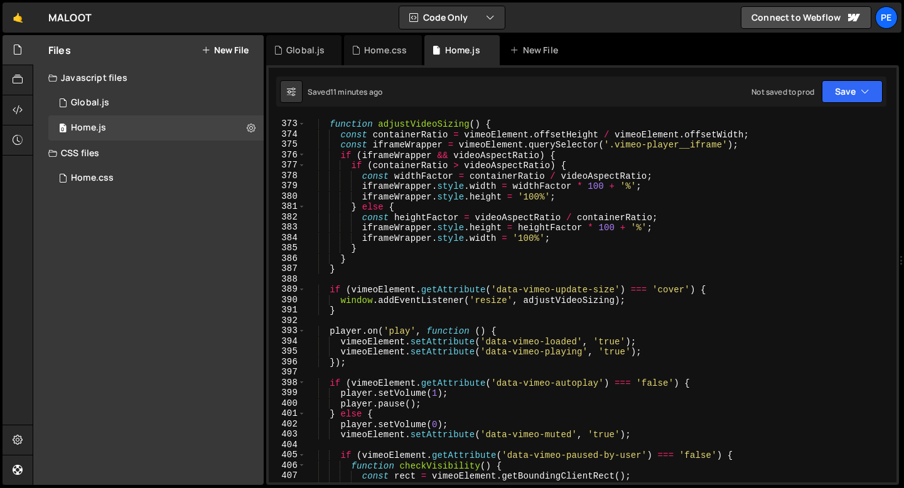
scroll to position [3851, 0]
click at [370, 33] on div "Hold on a sec... Are you certain you wish to leave this page? Any changes you'v…" at bounding box center [452, 244] width 904 height 488
click at [370, 36] on div "Home.css" at bounding box center [383, 50] width 78 height 30
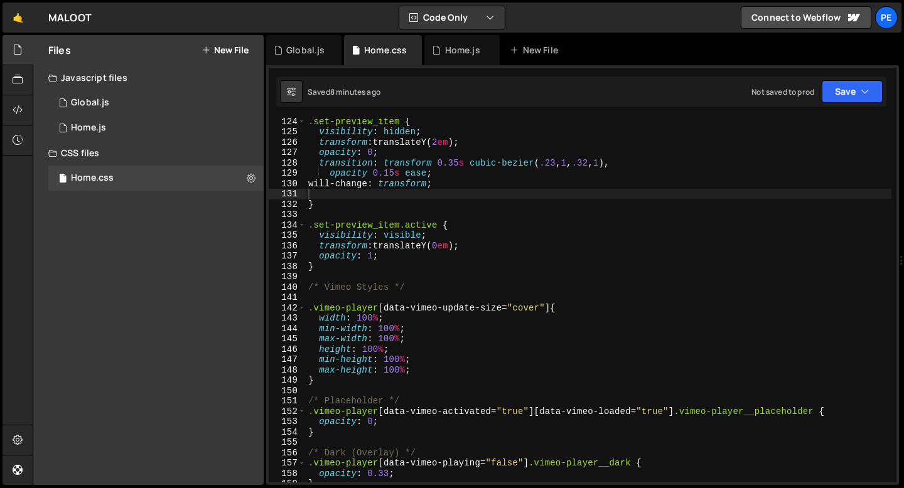
scroll to position [1275, 0]
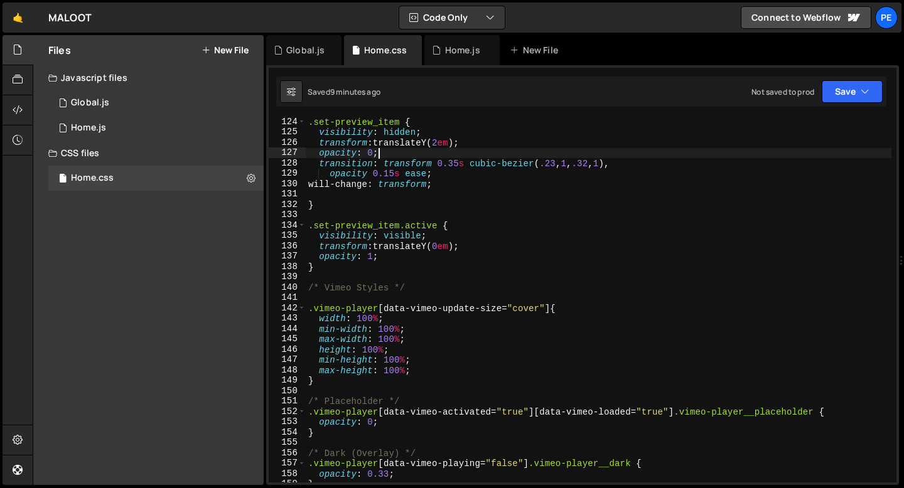
click at [399, 153] on div ".set-preview_item { visibility : hidden ; transform : translateY( 2 em ) ; opac…" at bounding box center [599, 309] width 586 height 385
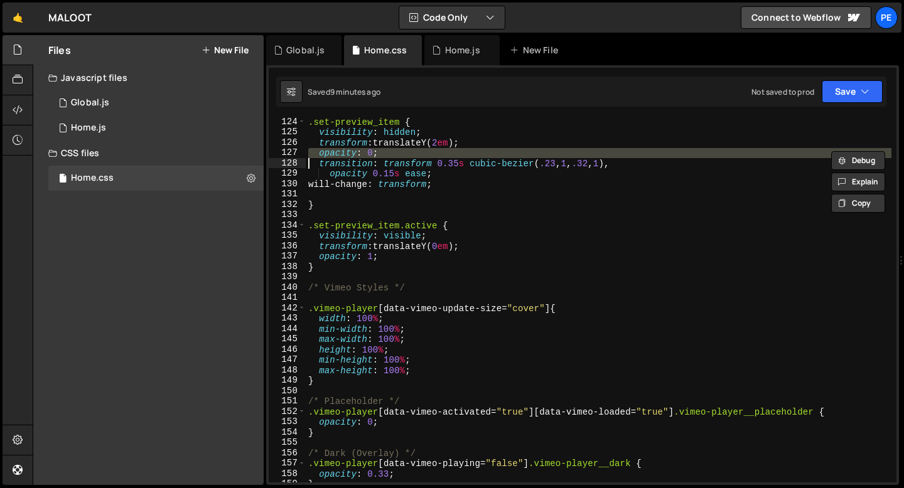
click at [399, 153] on div ".set-preview_item { visibility : hidden ; transform : translateY( 2 em ) ; opac…" at bounding box center [599, 309] width 586 height 385
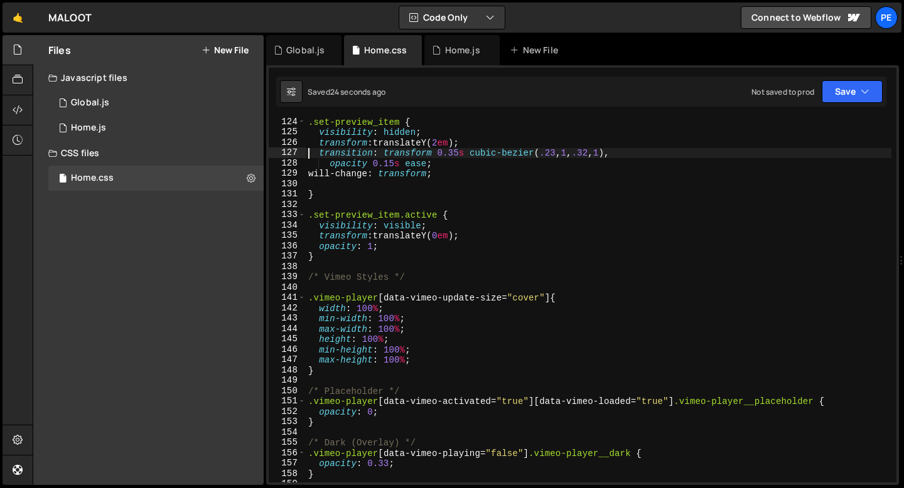
click at [442, 141] on div ".set-preview_item { visibility : hidden ; transform : translateY( 2 em ) ; tran…" at bounding box center [599, 309] width 586 height 385
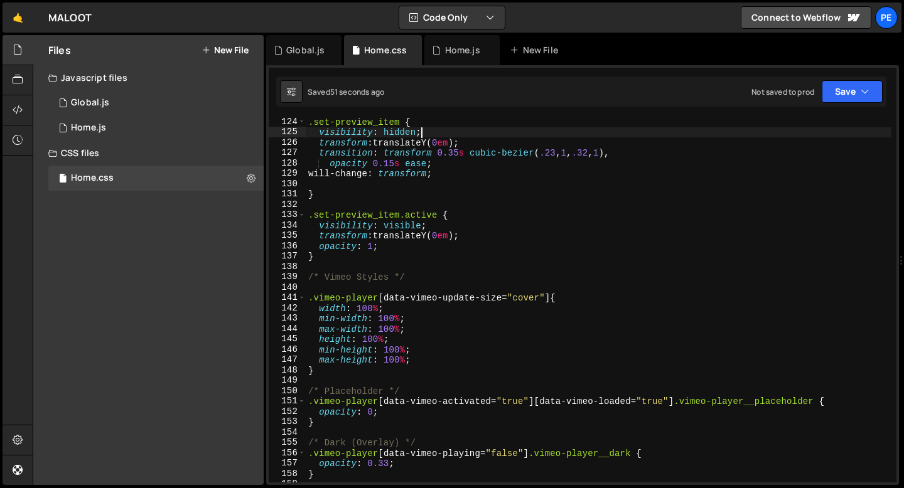
click at [429, 134] on div ".set-preview_item { visibility : hidden ; transform : translateY( 0 em ) ; tran…" at bounding box center [599, 309] width 586 height 385
type textarea "visibility: hidden;"
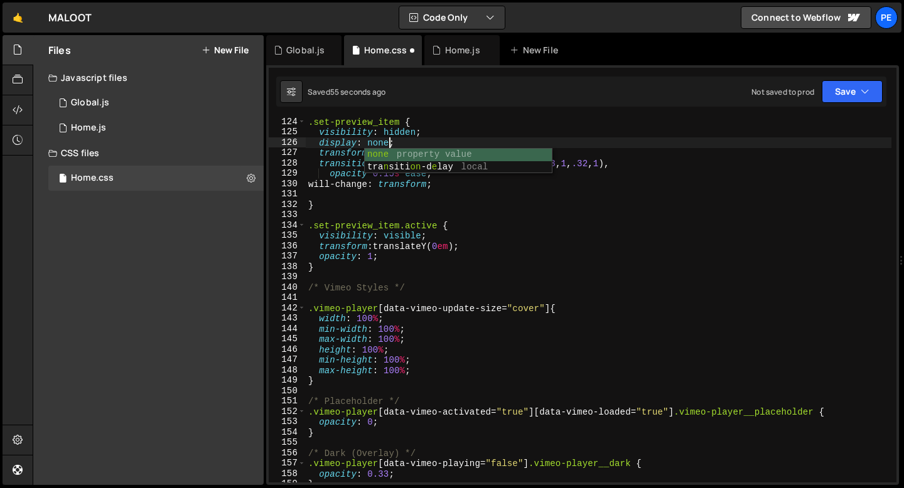
scroll to position [0, 5]
click at [437, 240] on div ".set-preview_item { visibility : hidden ; display : none ; transform : translat…" at bounding box center [599, 309] width 586 height 385
type textarea "visibility: visible;"
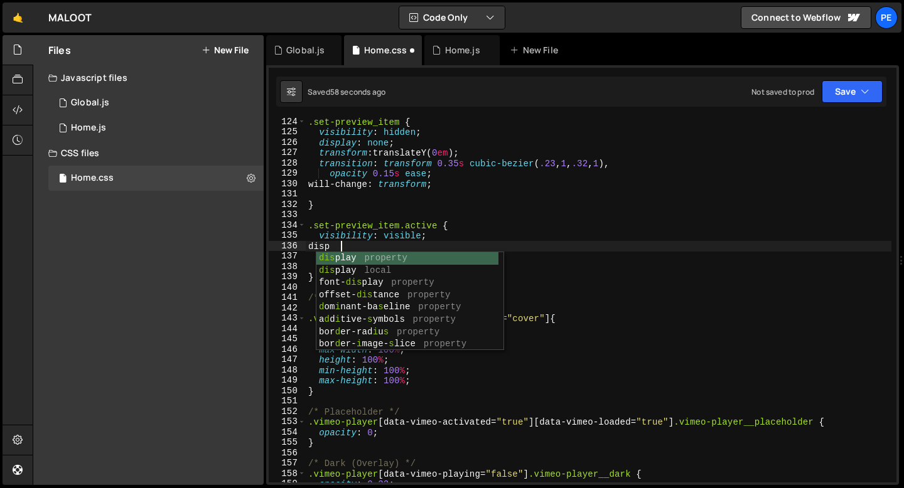
scroll to position [0, 2]
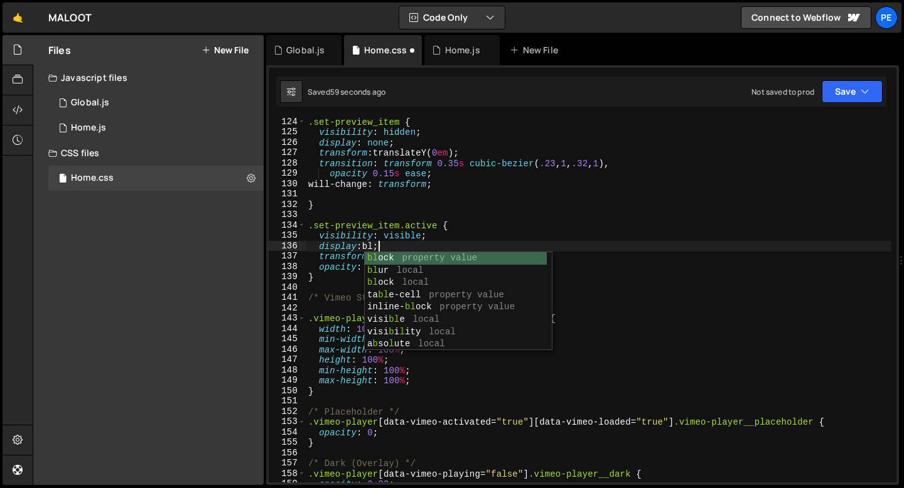
type textarea "display: block;"
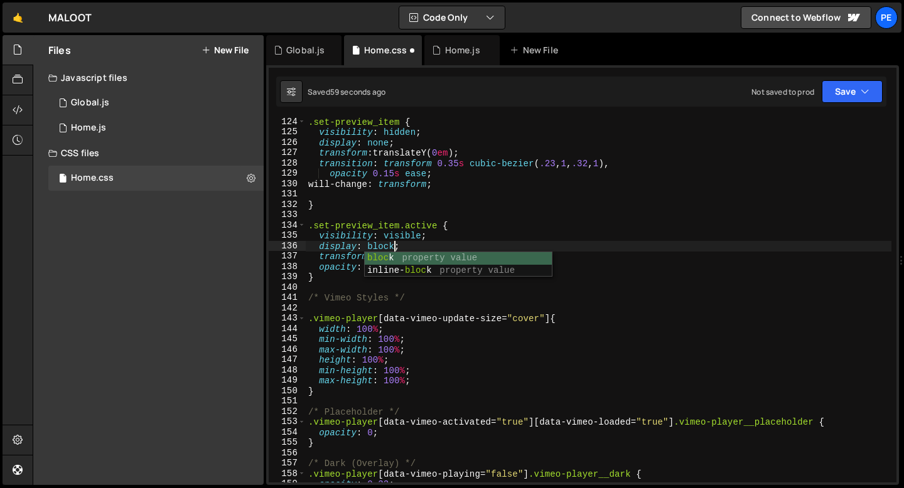
scroll to position [0, 6]
click at [444, 198] on div ".set-preview_item { visibility : hidden ; display : none ; transform : translat…" at bounding box center [599, 309] width 586 height 385
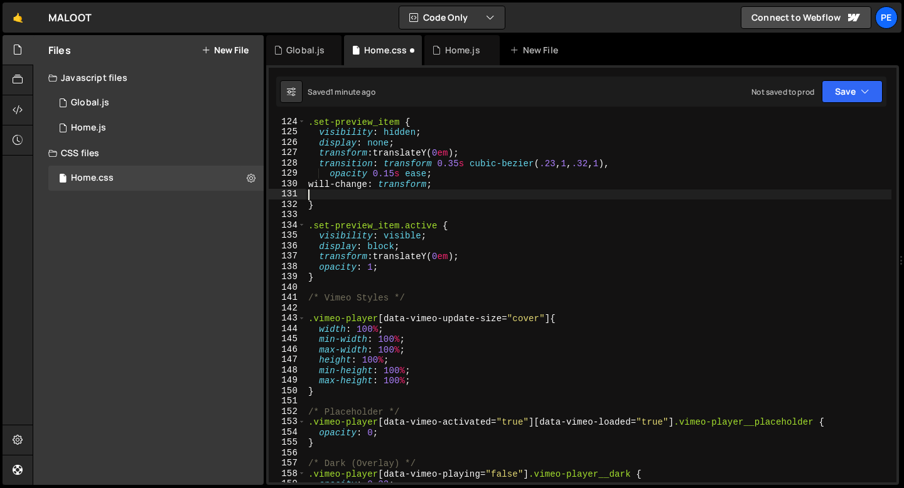
scroll to position [0, 0]
click at [461, 53] on div "Home.js" at bounding box center [462, 50] width 35 height 13
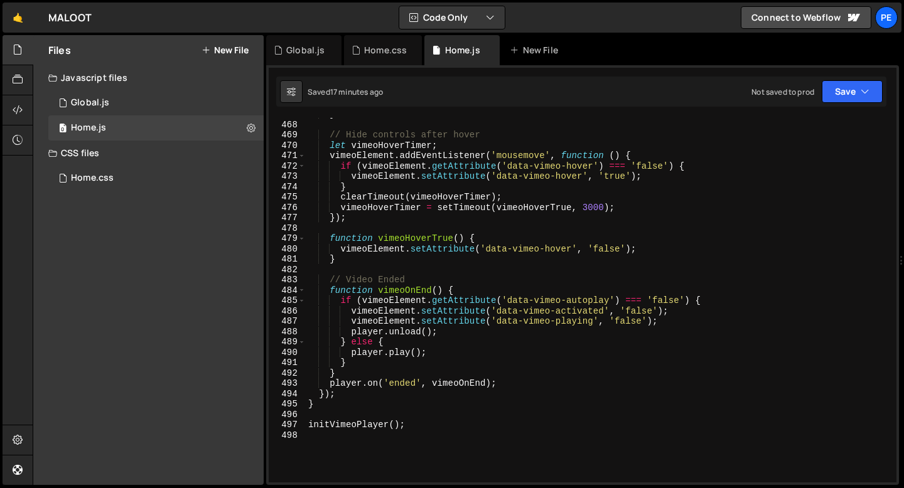
scroll to position [4969, 0]
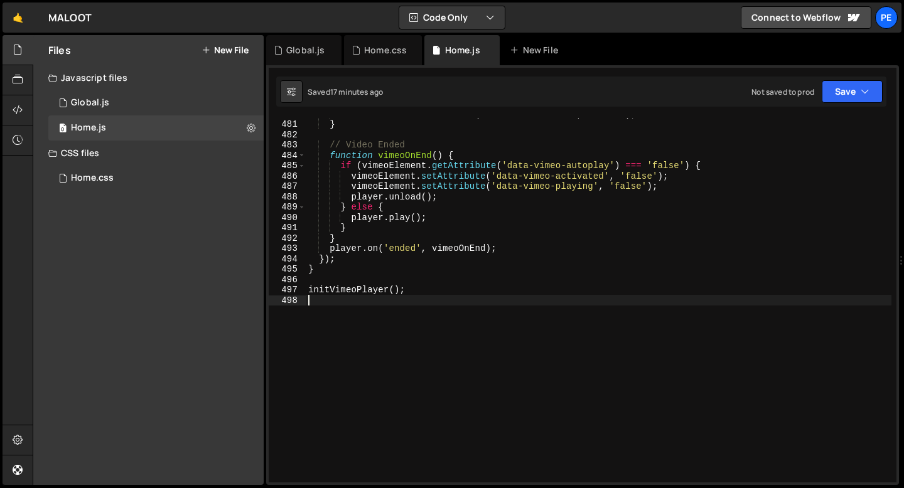
click at [375, 304] on div "vimeoElement . setAttribute ( 'data-vimeo-hover' , 'false' ) ; } // Video Ended…" at bounding box center [599, 301] width 586 height 385
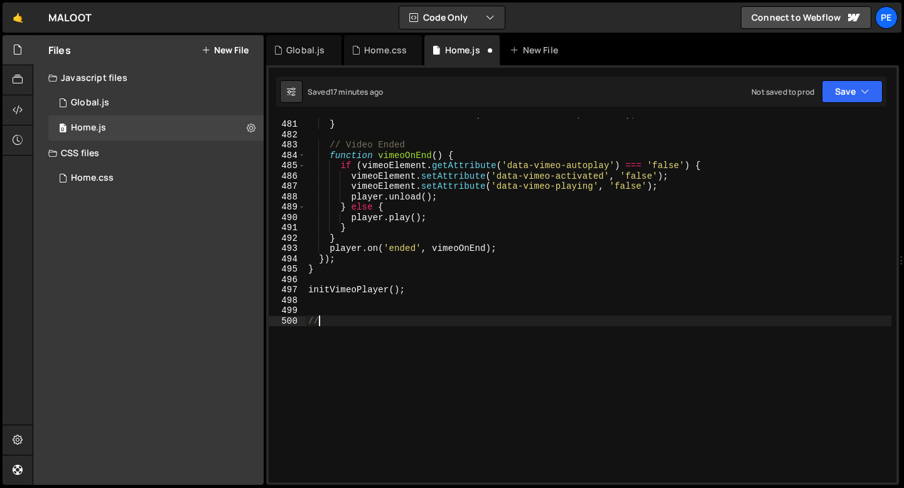
scroll to position [0, 0]
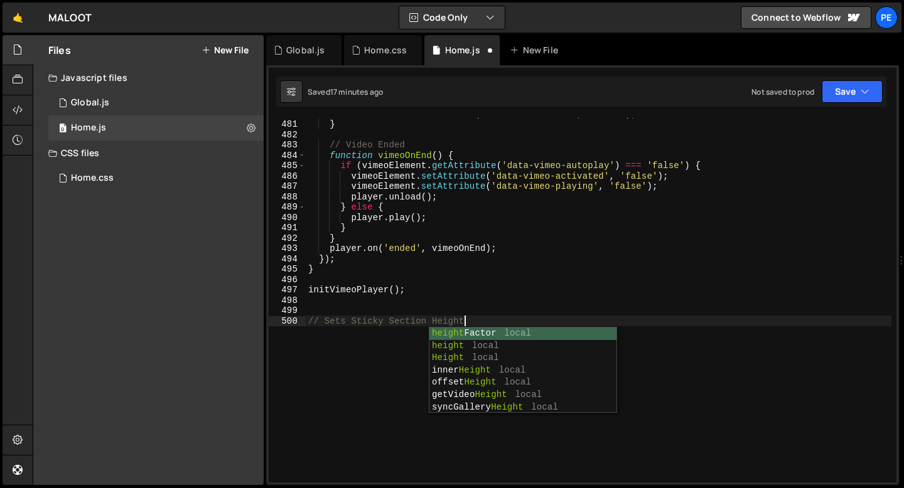
type textarea "// Sets Sticky Section Height"
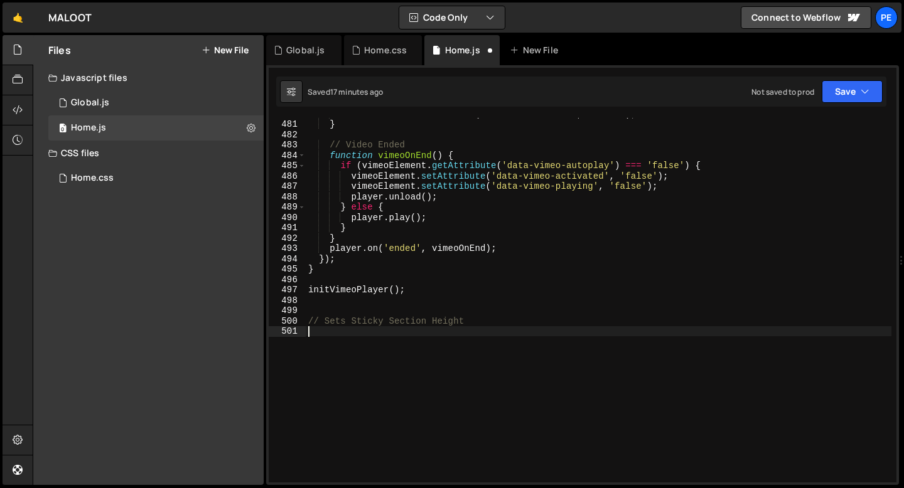
paste textarea "});"
type textarea "});"
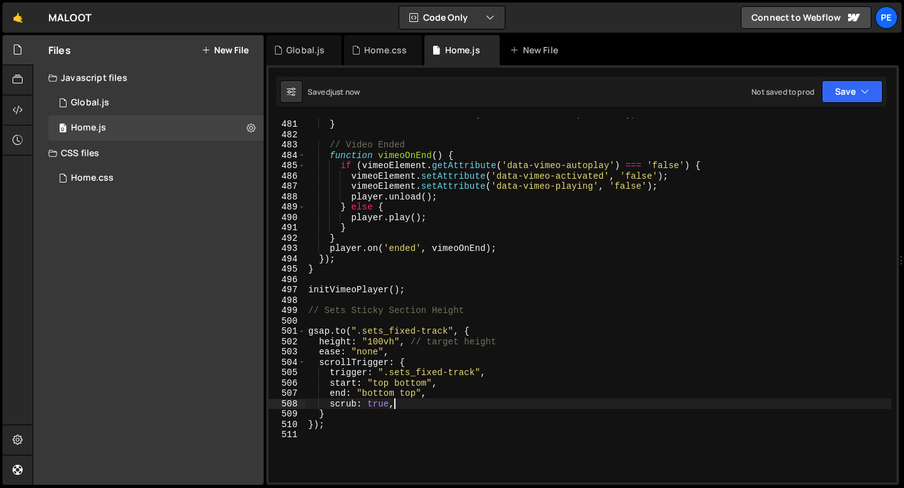
click at [407, 405] on div "vimeoElement . setAttribute ( 'data-vimeo-hover' , 'false' ) ; } // Video Ended…" at bounding box center [599, 301] width 586 height 385
type textarea "scrub: true,"
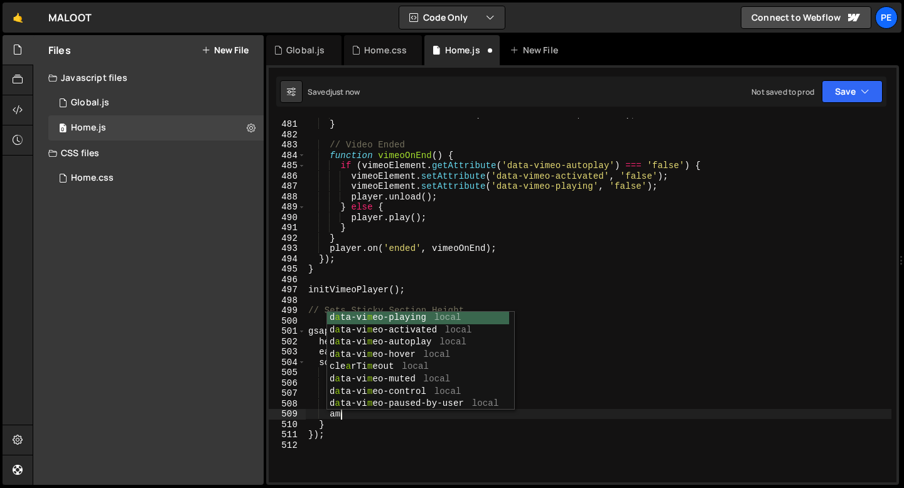
type textarea "a"
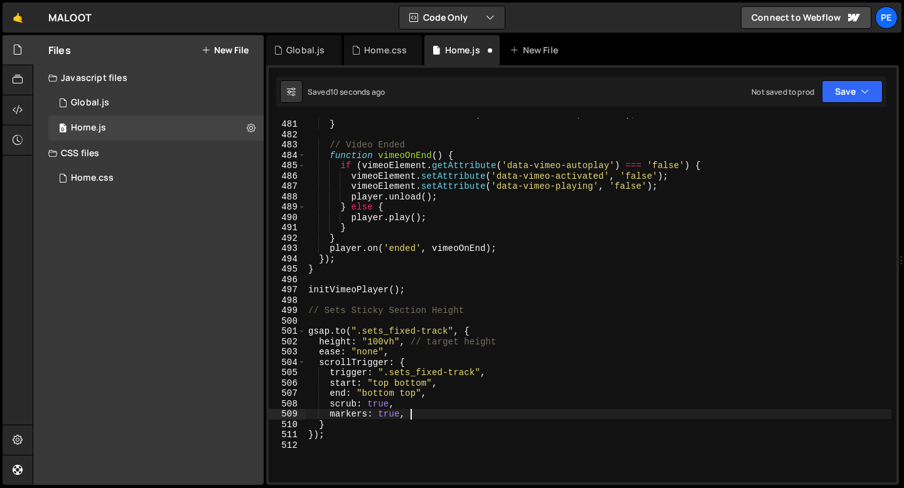
scroll to position [0, 6]
click at [380, 390] on div "vimeoElement . setAttribute ( 'data-vimeo-hover' , 'false' ) ; } // Video Ended…" at bounding box center [599, 301] width 586 height 385
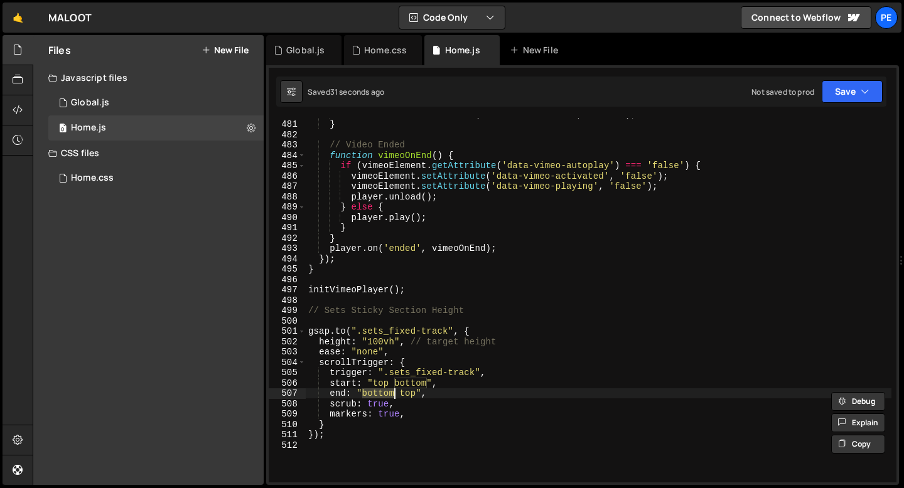
click at [380, 390] on div "vimeoElement . setAttribute ( 'data-vimeo-hover' , 'false' ) ; } // Video Ended…" at bounding box center [599, 301] width 586 height 385
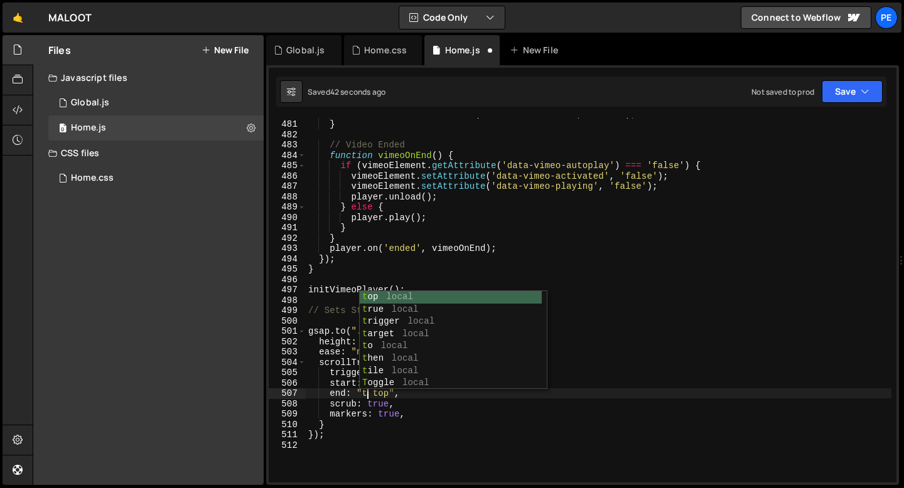
scroll to position [0, 4]
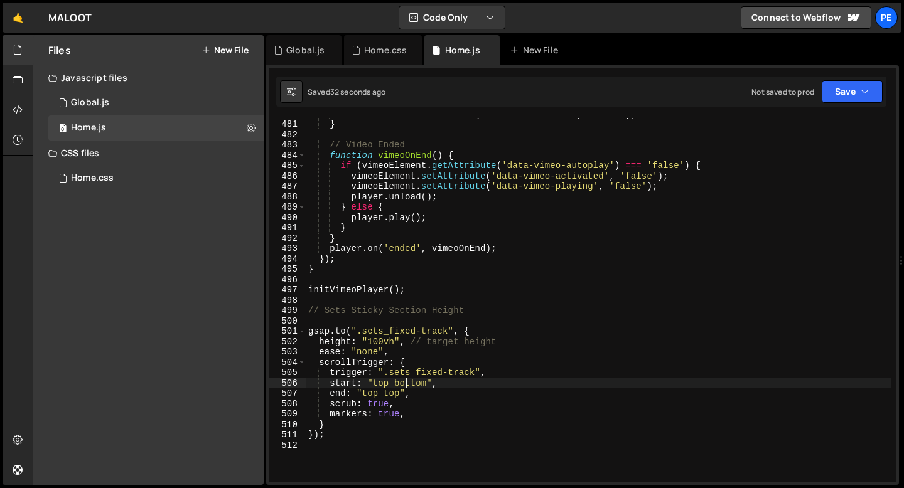
click at [404, 382] on div "vimeoElement . setAttribute ( 'data-vimeo-hover' , 'false' ) ; } // Video Ended…" at bounding box center [599, 301] width 586 height 385
click at [404, 341] on div "vimeoElement . setAttribute ( 'data-vimeo-hover' , 'false' ) ; } // Video Ended…" at bounding box center [599, 301] width 586 height 385
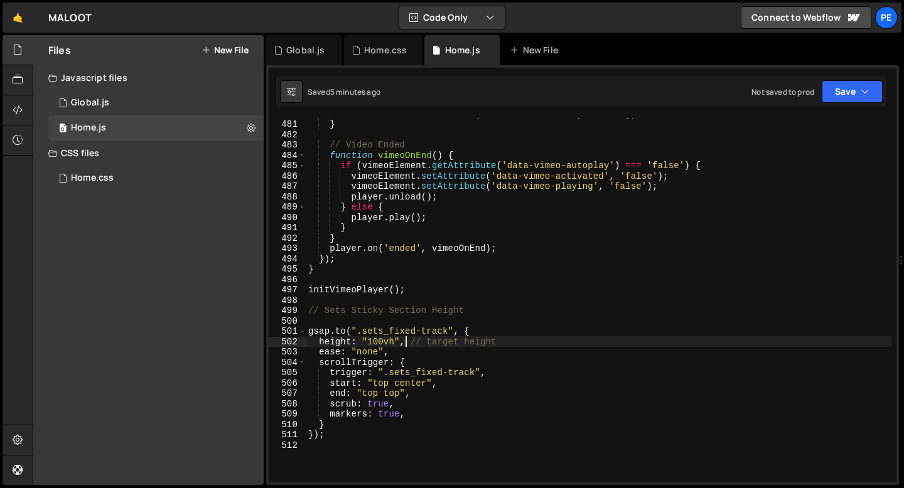
click at [393, 393] on div "vimeoElement . setAttribute ( 'data-vimeo-hover' , 'false' ) ; } // Video Ended…" at bounding box center [599, 301] width 586 height 385
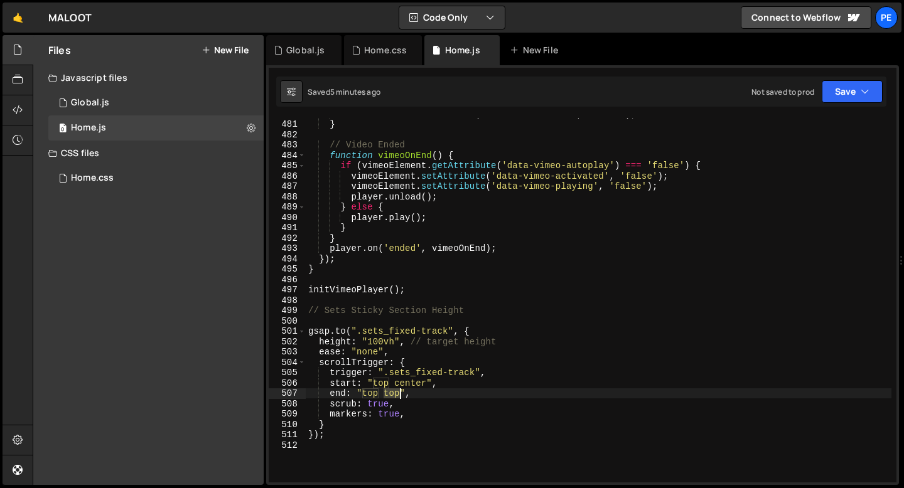
click at [393, 393] on div "vimeoElement . setAttribute ( 'data-vimeo-hover' , 'false' ) ; } // Video Ended…" at bounding box center [599, 301] width 586 height 385
click at [388, 395] on div "vimeoElement . setAttribute ( 'data-vimeo-hover' , 'false' ) ; } // Video Ended…" at bounding box center [599, 301] width 586 height 385
type textarea "});"
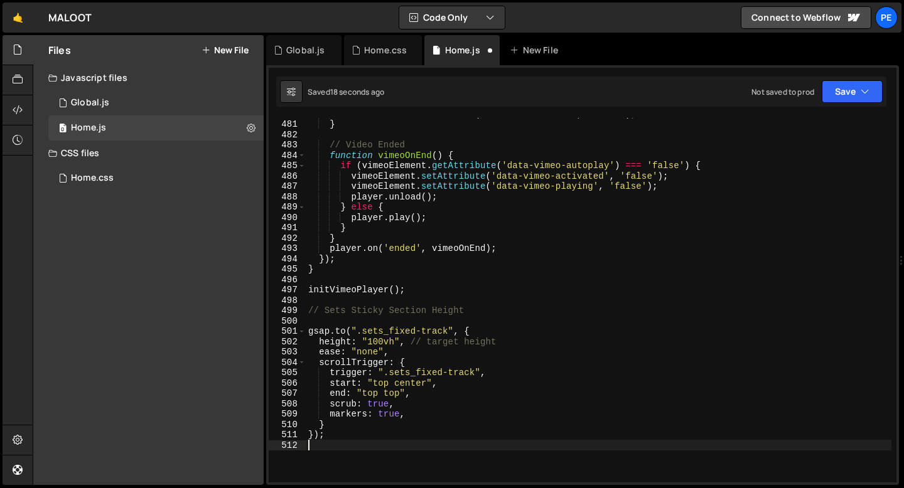
scroll to position [0, 0]
